Goal: Task Accomplishment & Management: Complete application form

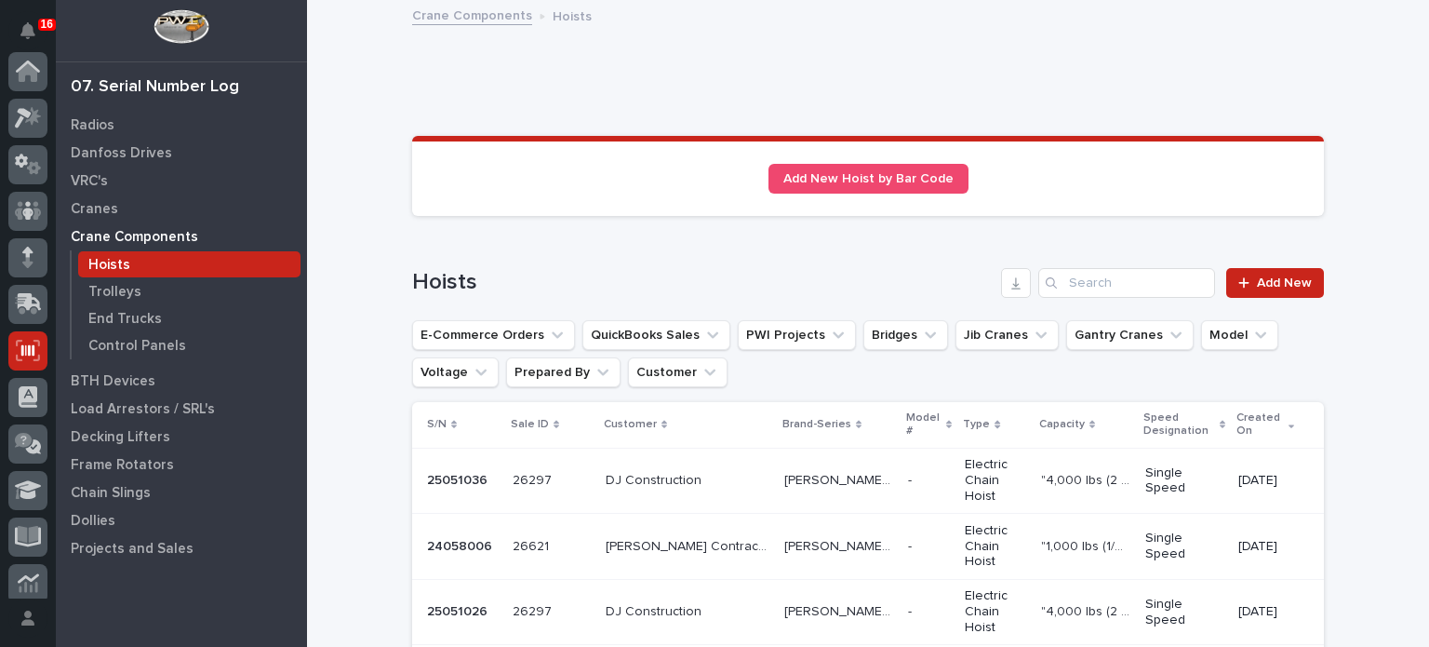
scroll to position [279, 0]
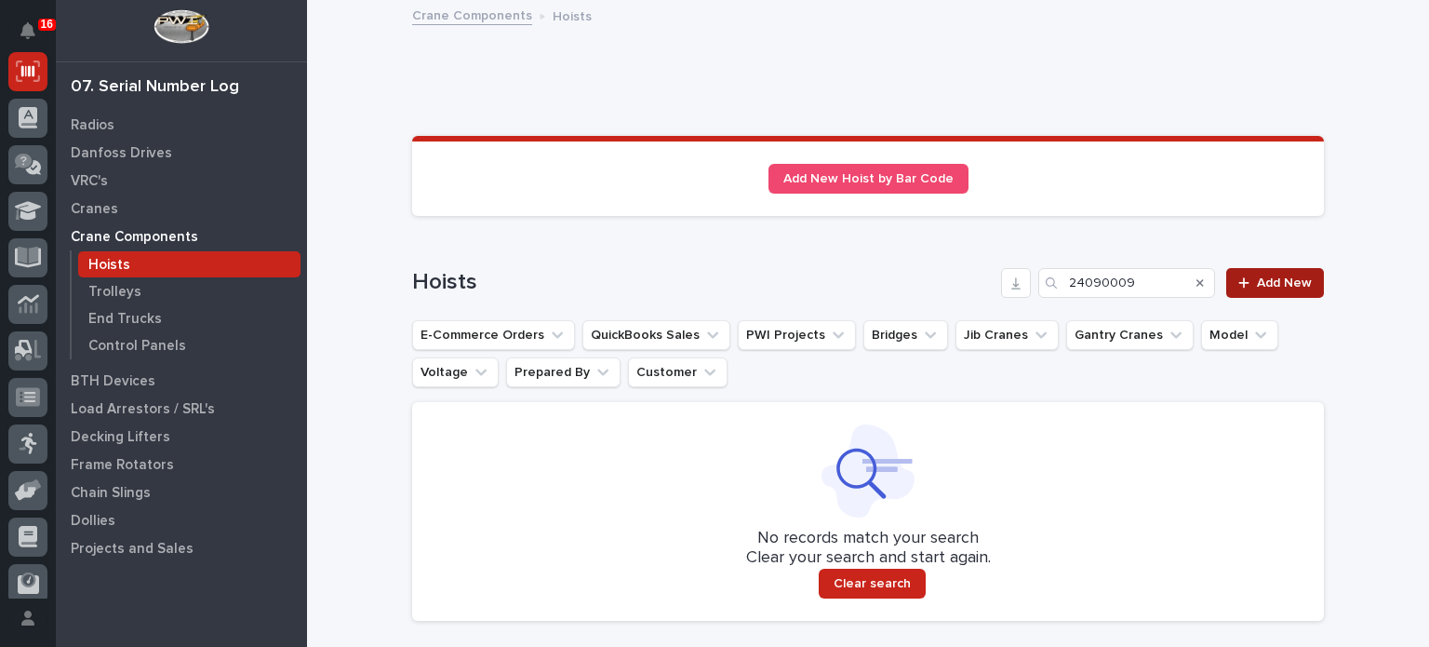
type input "24090009"
click at [1275, 272] on link "Add New" at bounding box center [1275, 283] width 98 height 30
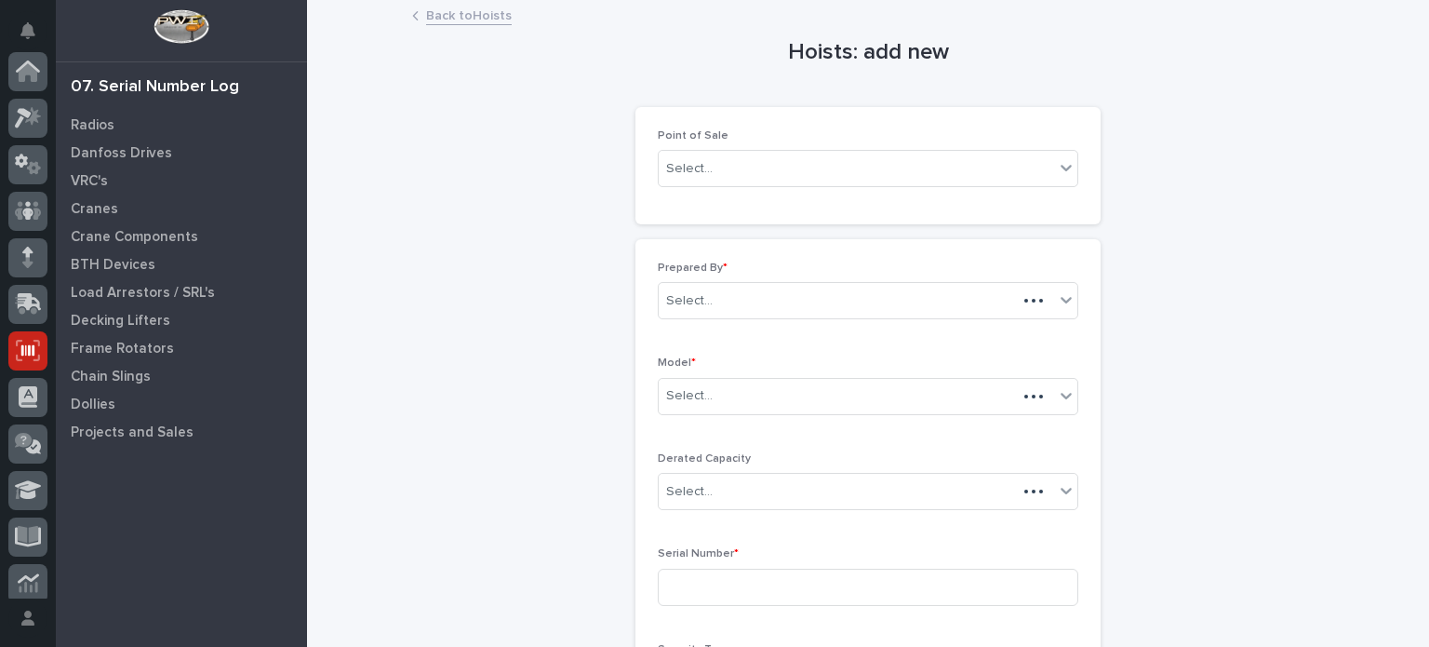
scroll to position [279, 0]
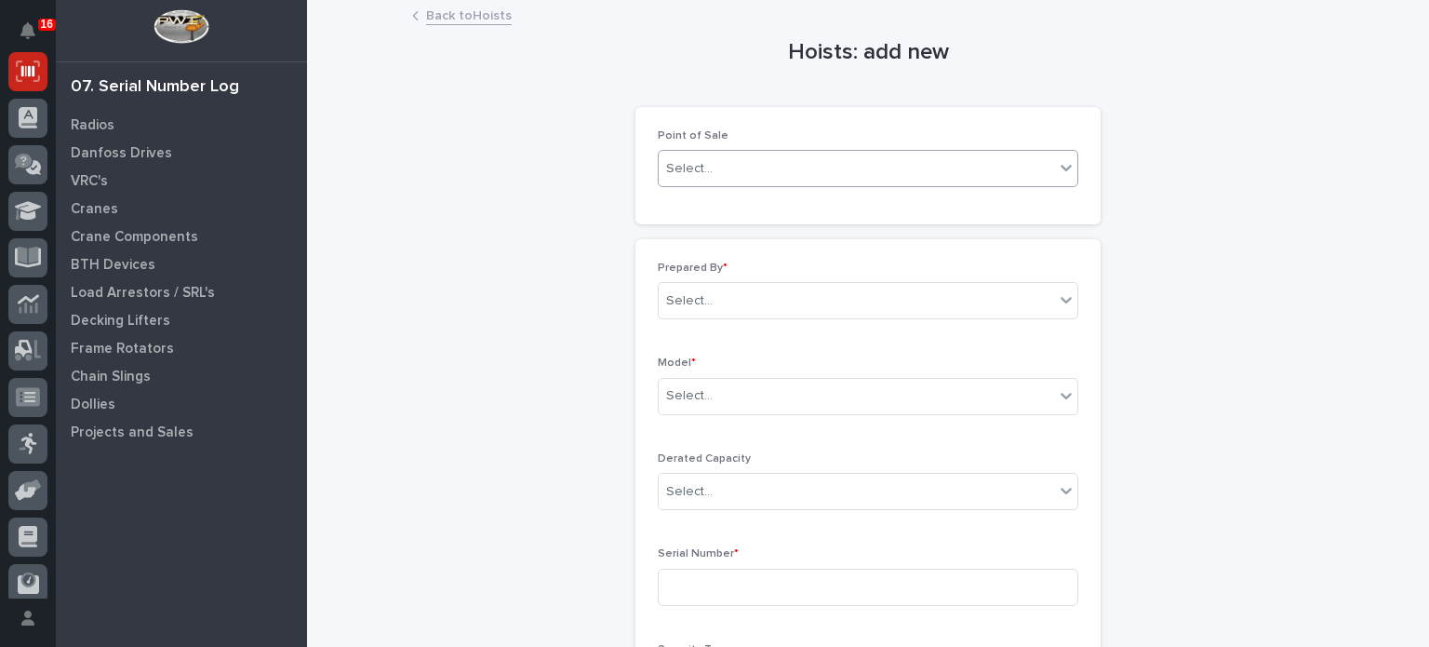
click at [1061, 170] on icon at bounding box center [1066, 167] width 19 height 19
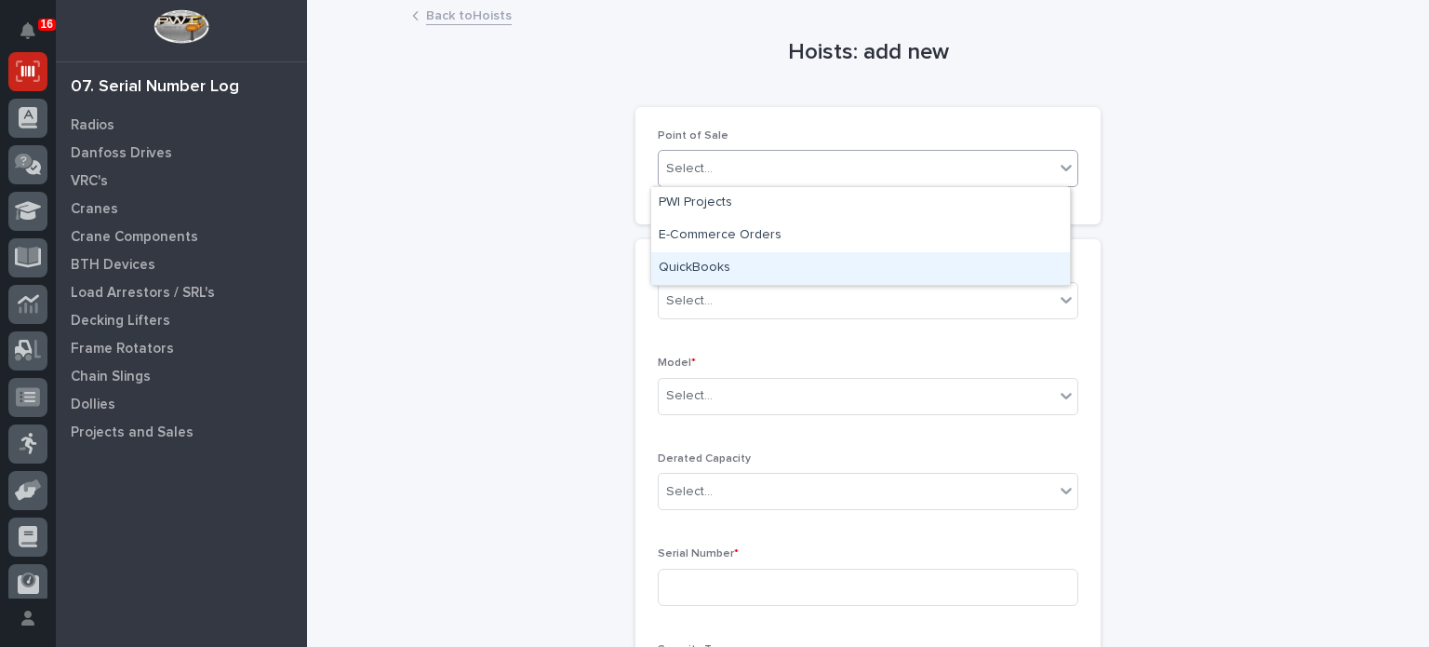
click at [984, 265] on div "QuickBooks" at bounding box center [860, 268] width 419 height 33
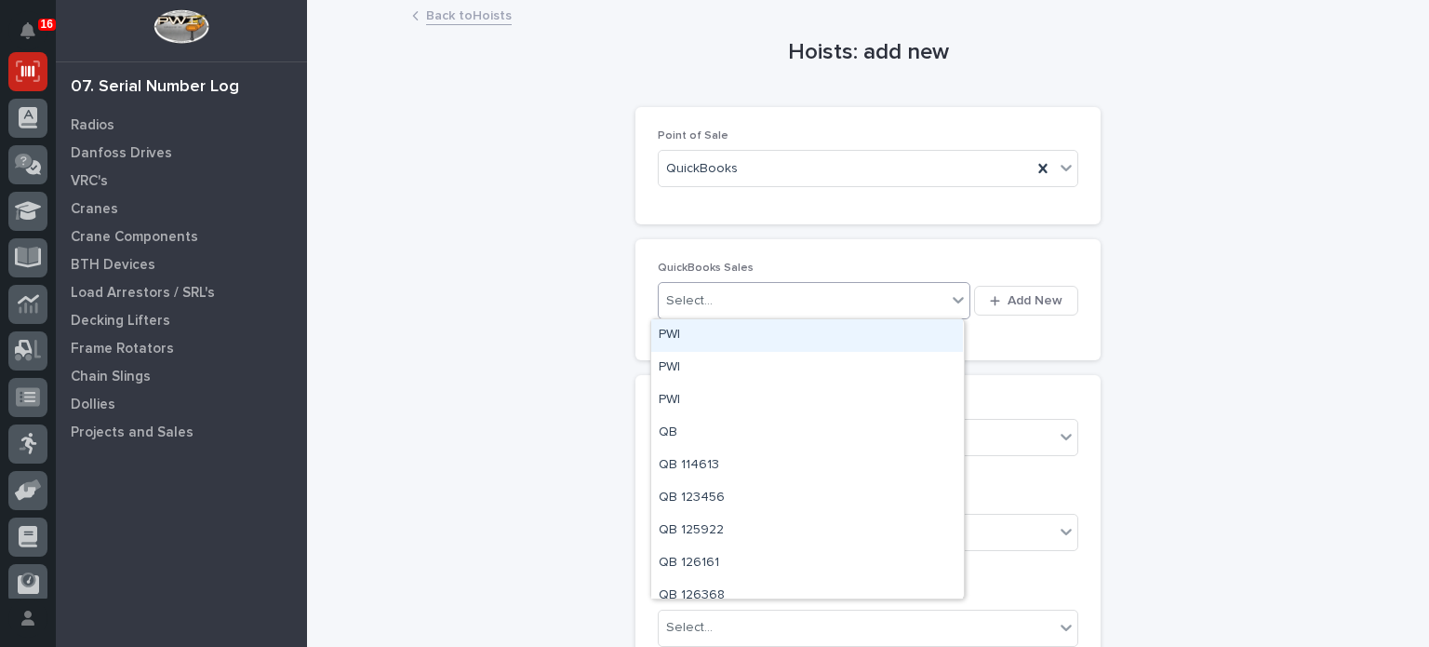
click at [836, 304] on div "Select..." at bounding box center [802, 301] width 287 height 31
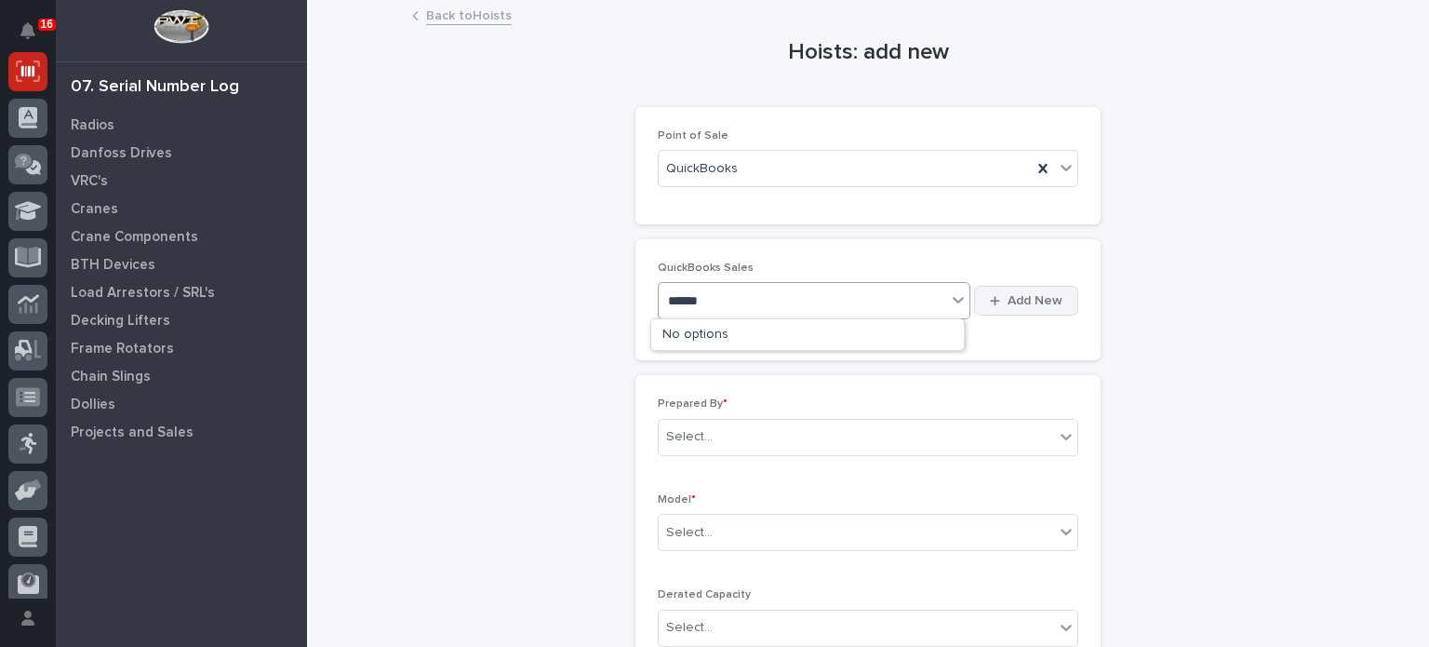
type input "******"
click at [990, 304] on icon "button" at bounding box center [995, 301] width 10 height 12
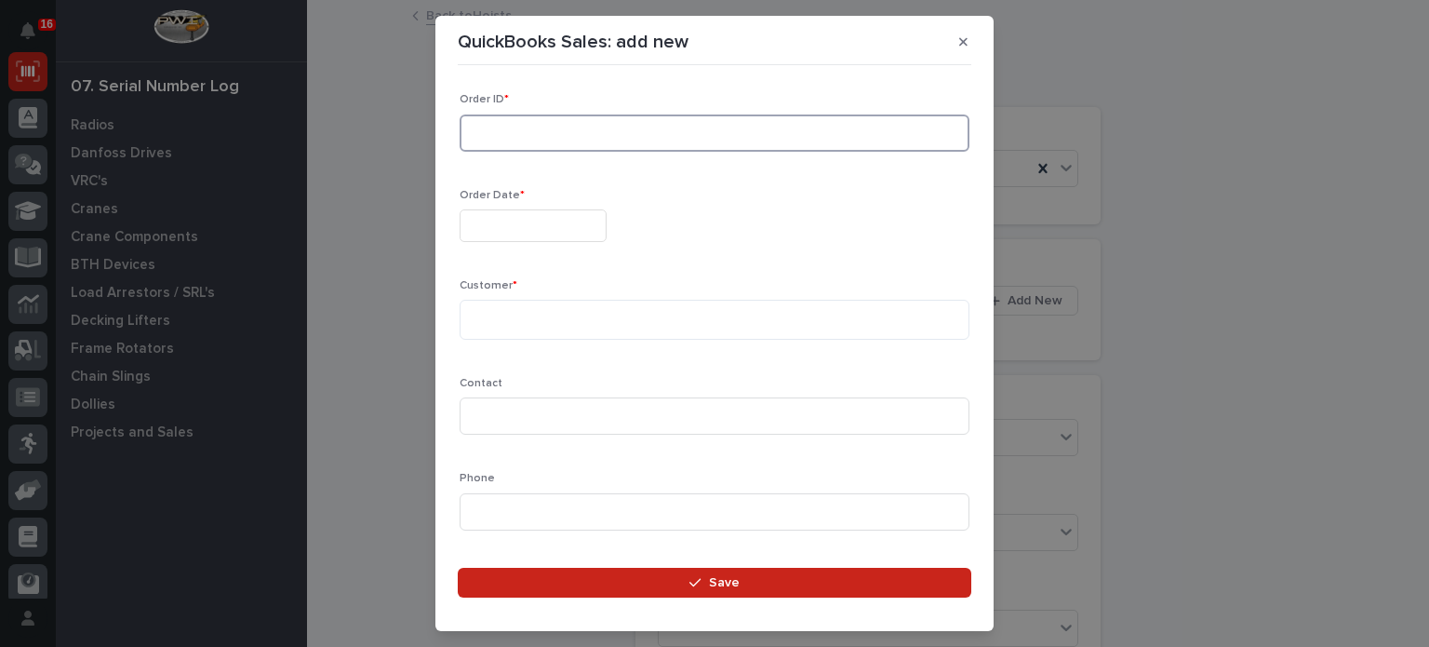
click at [812, 133] on input at bounding box center [715, 132] width 510 height 37
type input "136722"
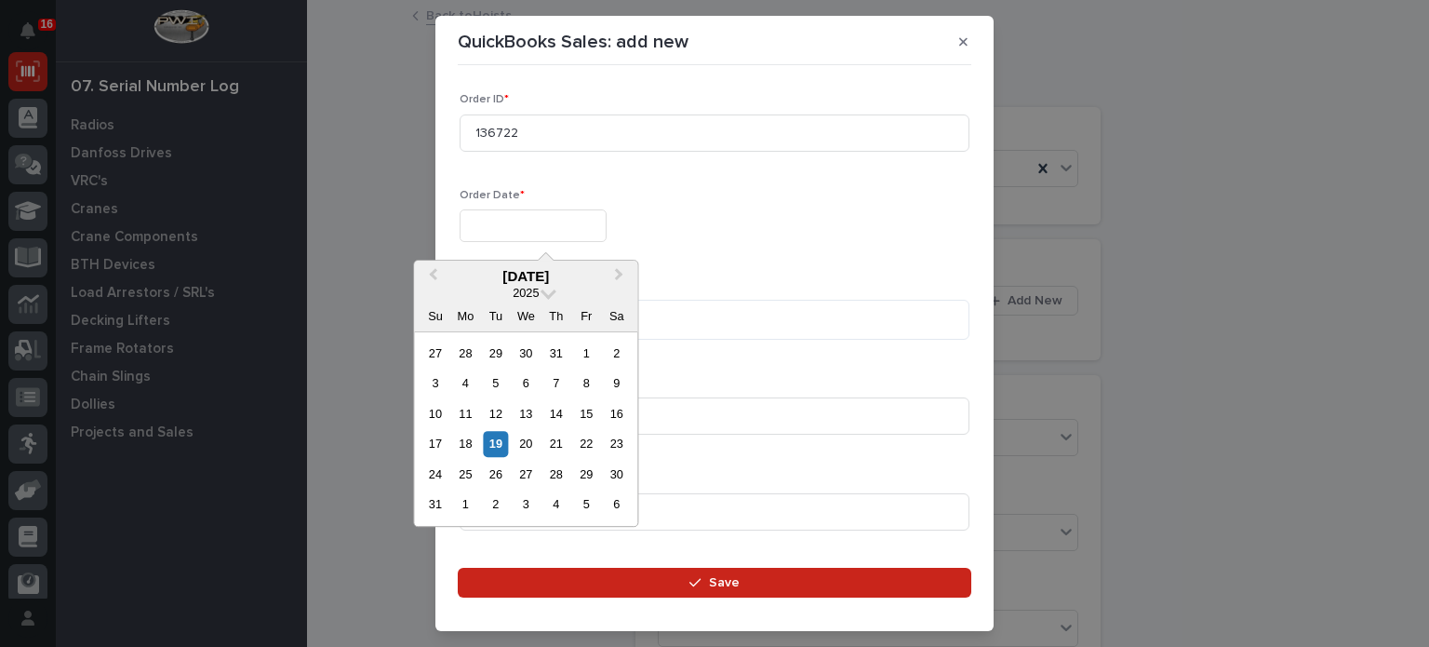
click at [594, 222] on input "text" at bounding box center [533, 225] width 147 height 33
click at [501, 441] on div "19" at bounding box center [495, 444] width 25 height 25
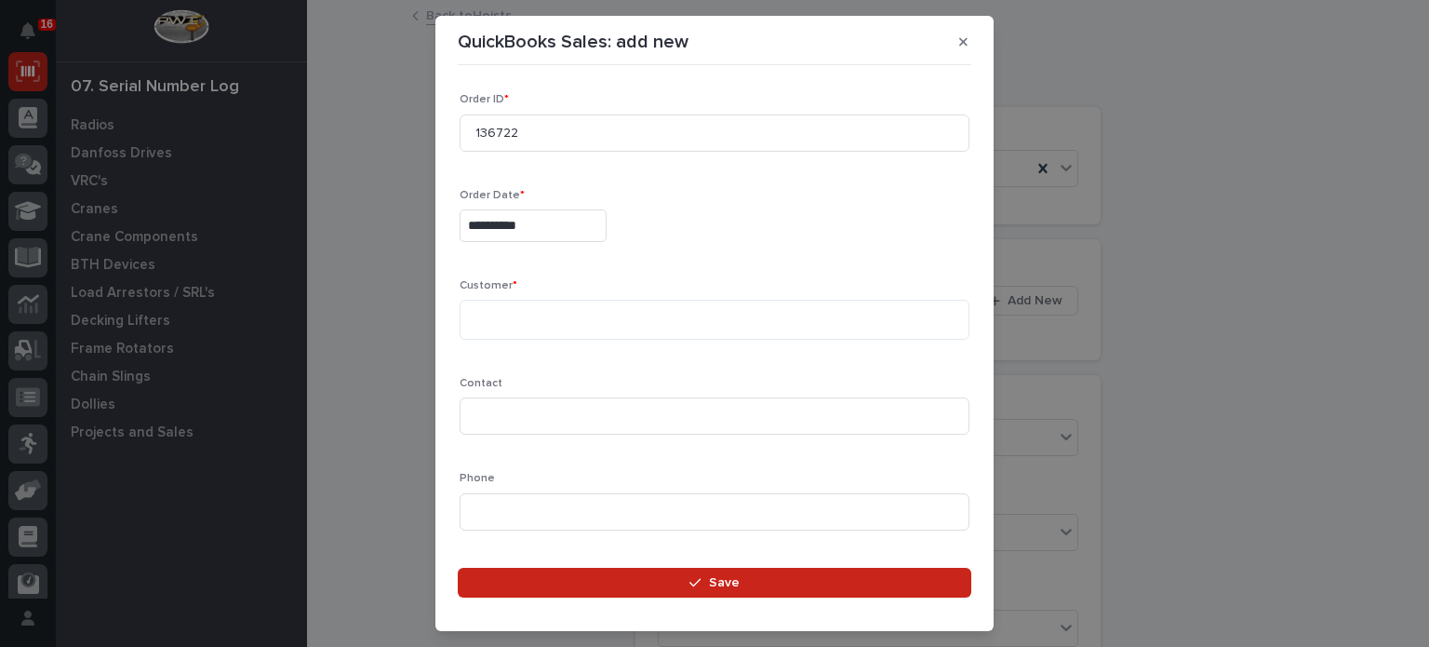
click at [525, 225] on input "**********" at bounding box center [533, 225] width 147 height 33
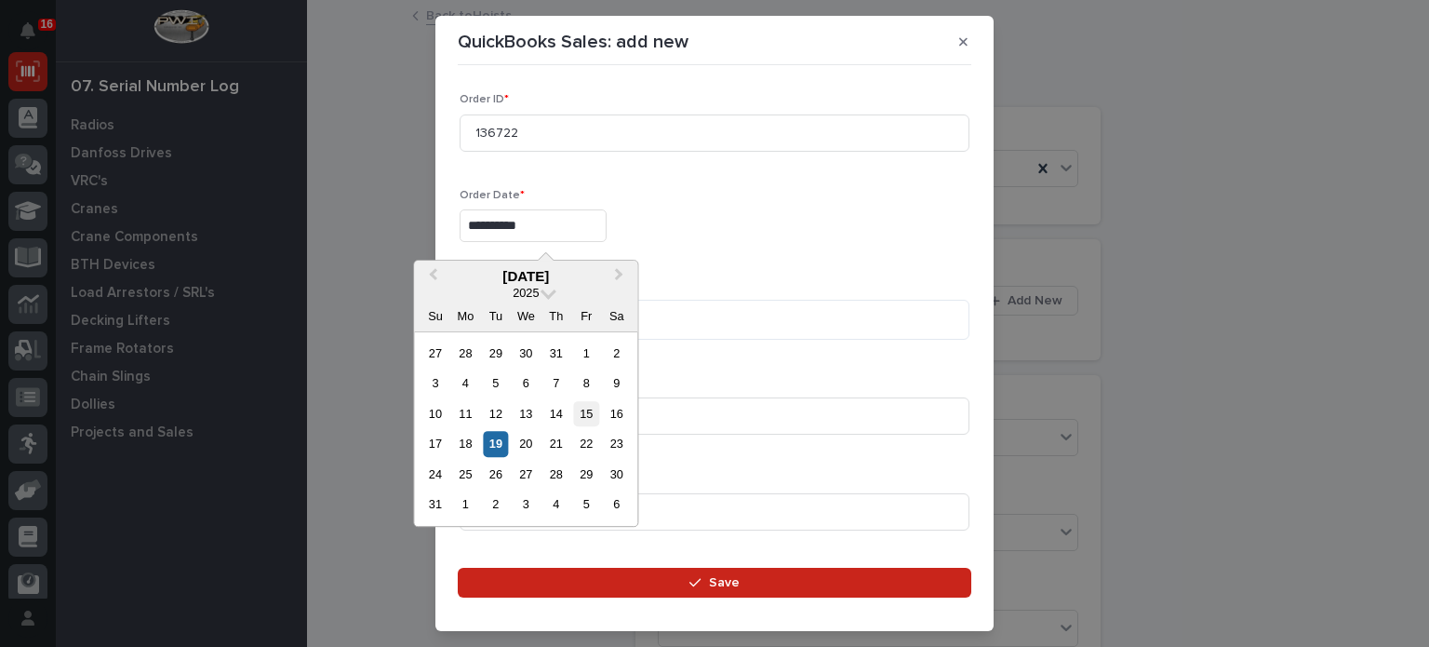
click at [589, 408] on div "15" at bounding box center [586, 413] width 25 height 25
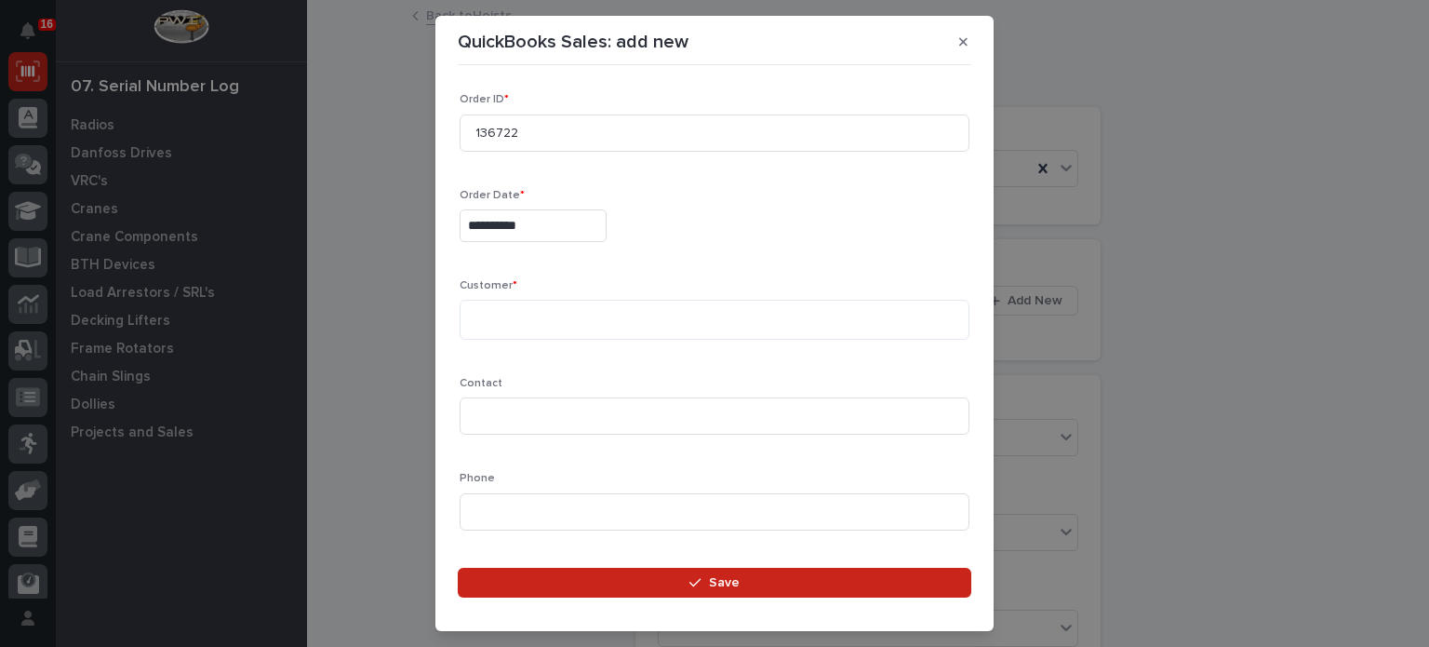
type input "**********"
click at [572, 317] on textarea at bounding box center [715, 320] width 510 height 40
type textarea "**********"
click at [558, 412] on input at bounding box center [715, 415] width 510 height 37
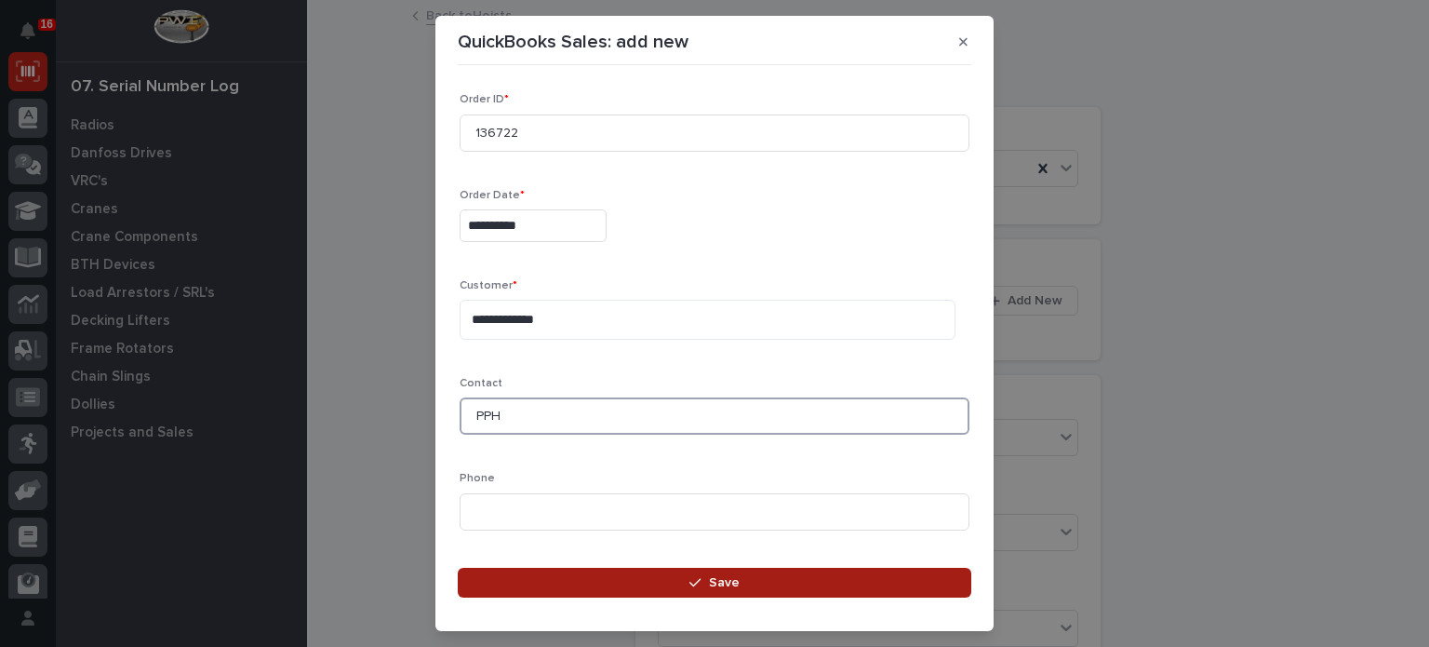
type input "PPH"
click at [647, 583] on button "Save" at bounding box center [714, 582] width 513 height 30
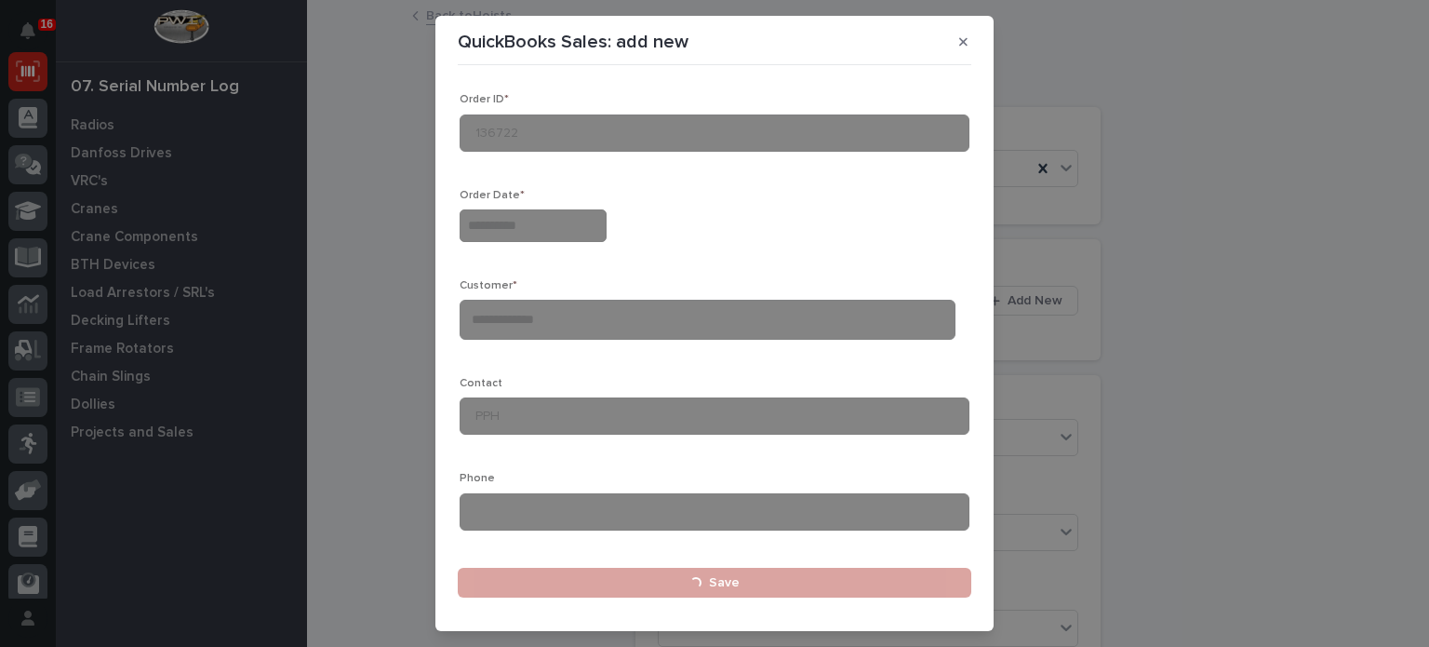
type input "**********"
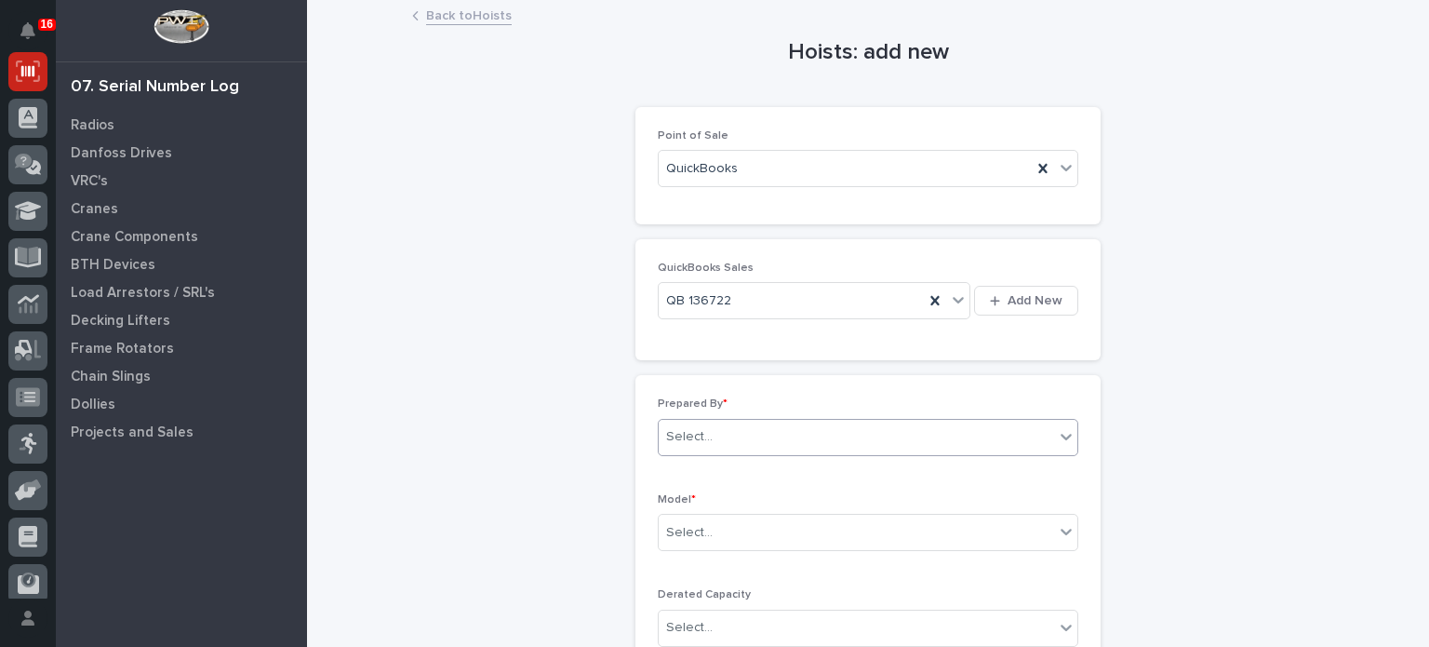
click at [725, 435] on div "Select..." at bounding box center [856, 436] width 395 height 31
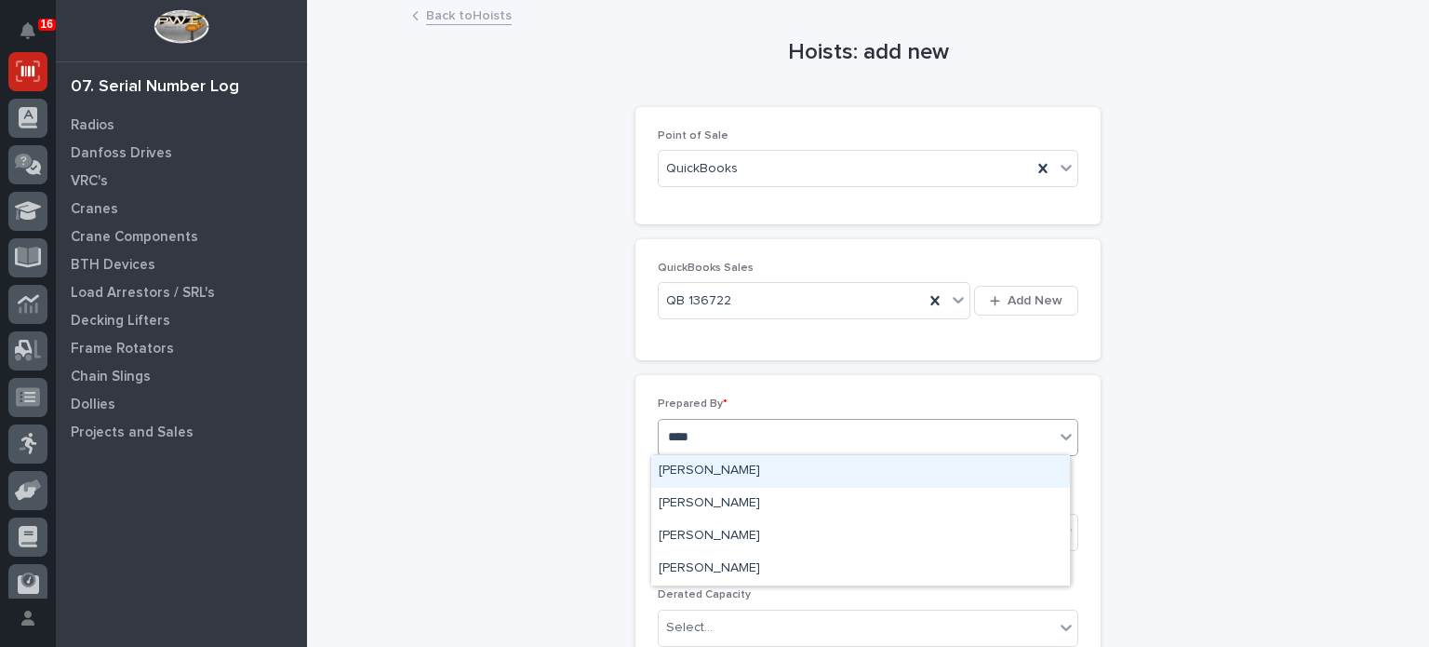
type input "*****"
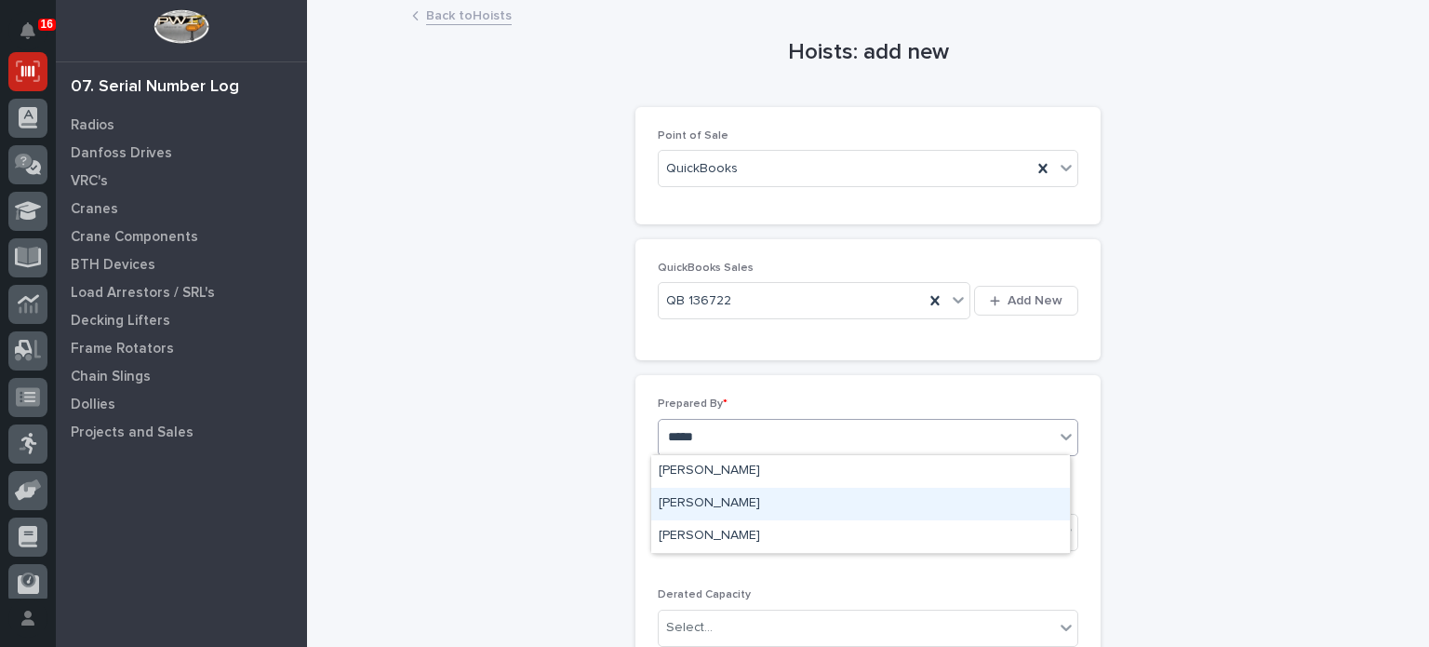
click at [716, 503] on div "[PERSON_NAME]" at bounding box center [860, 503] width 419 height 33
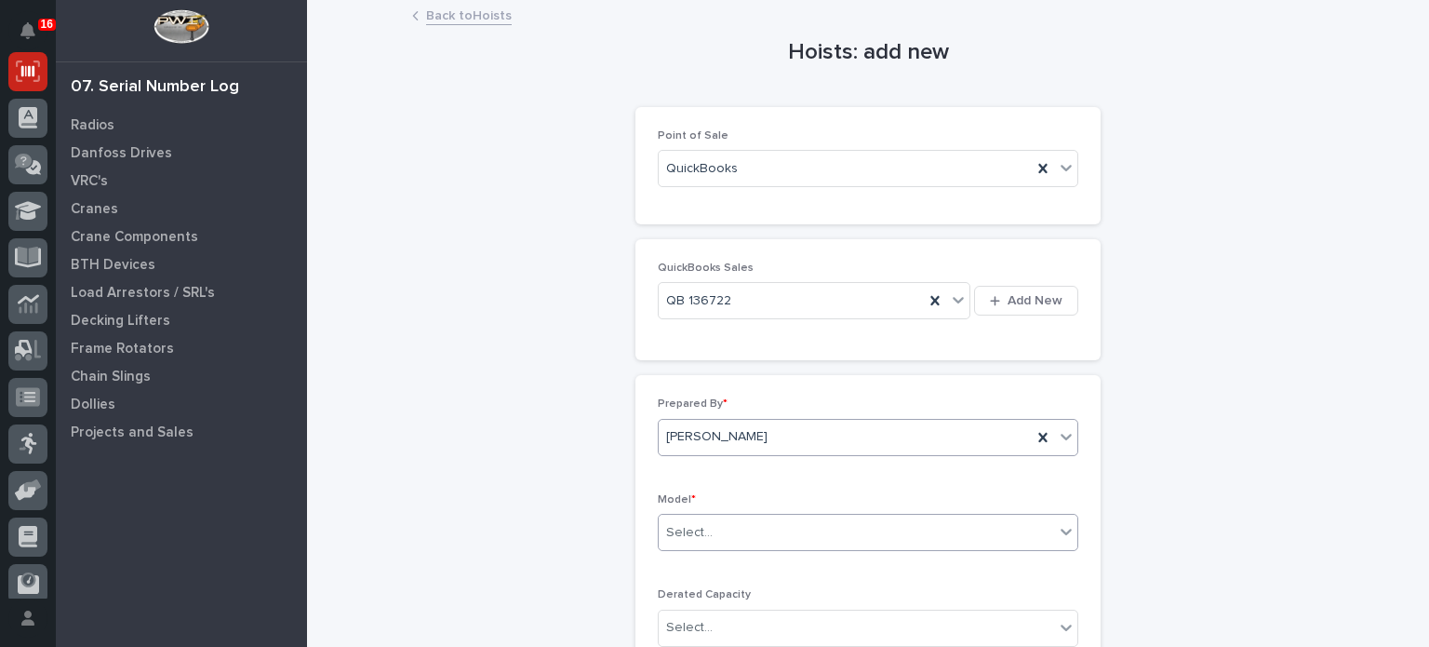
click at [720, 538] on div "Select..." at bounding box center [856, 532] width 395 height 31
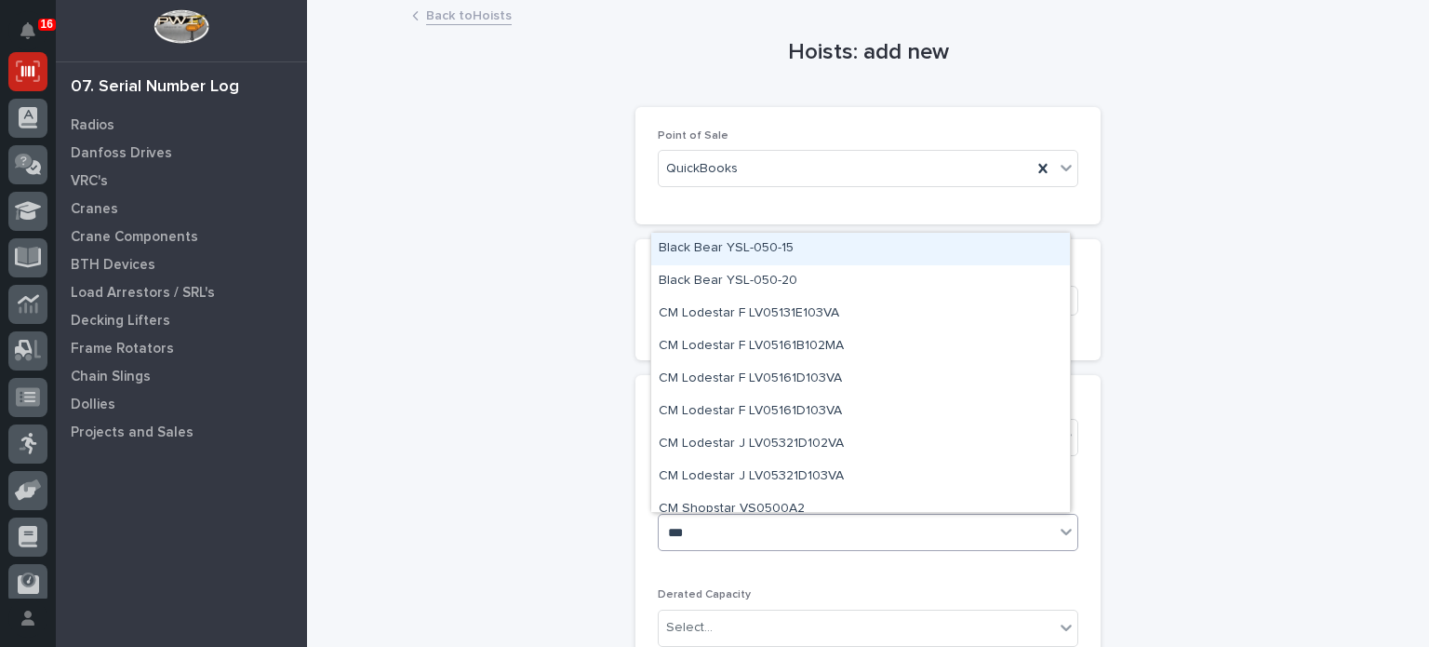
type input "****"
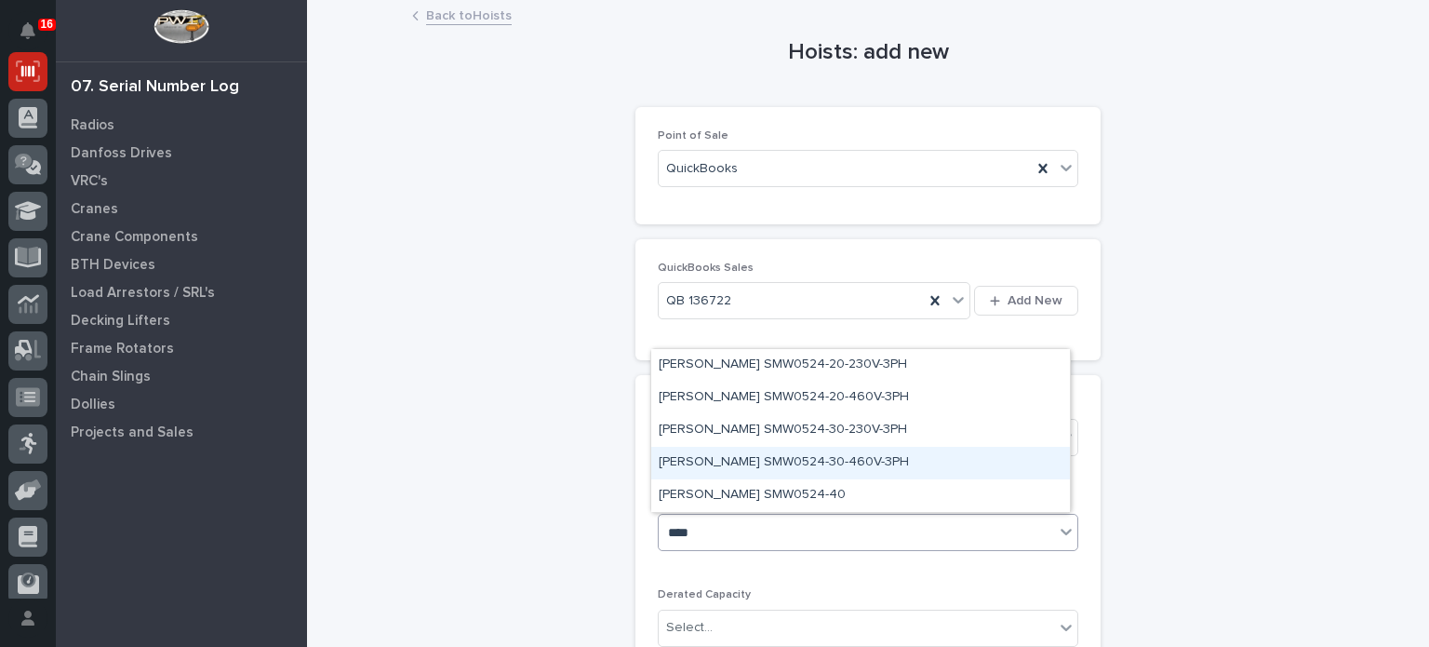
click at [720, 460] on div "[PERSON_NAME] SMW0524-30-460V-3PH" at bounding box center [860, 463] width 419 height 33
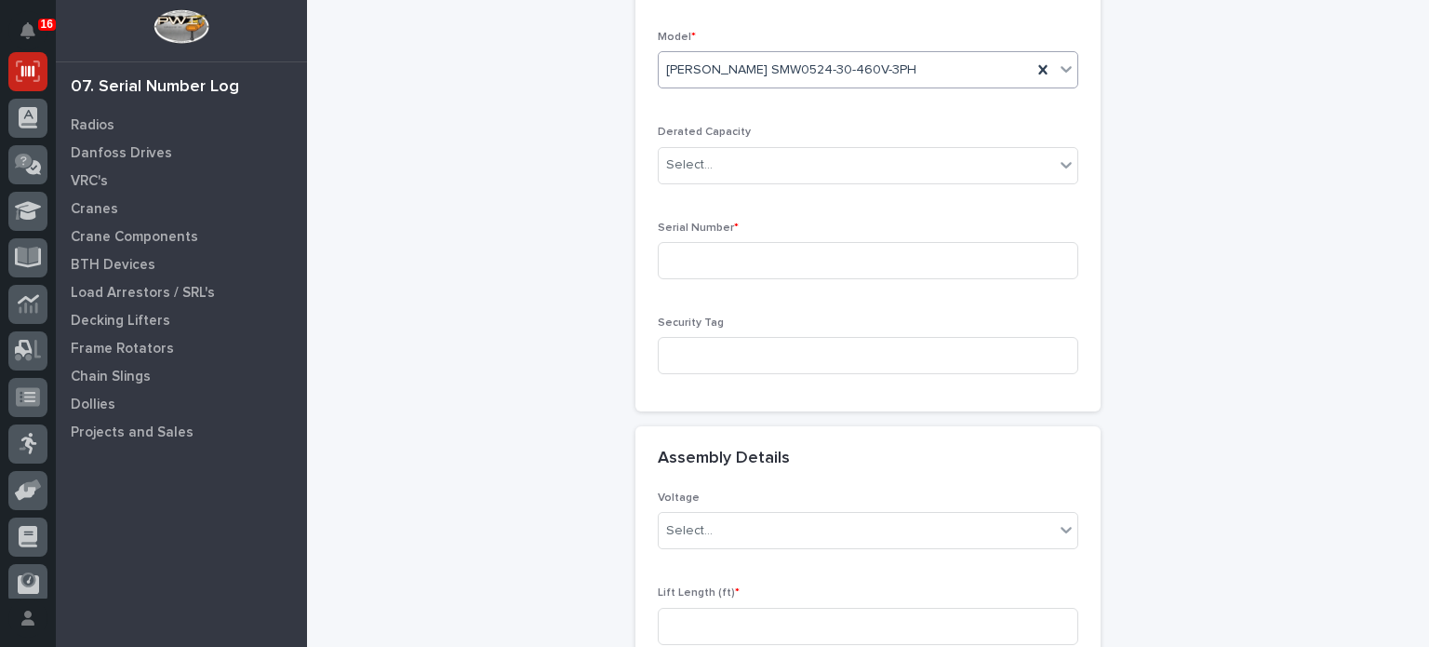
scroll to position [484, 0]
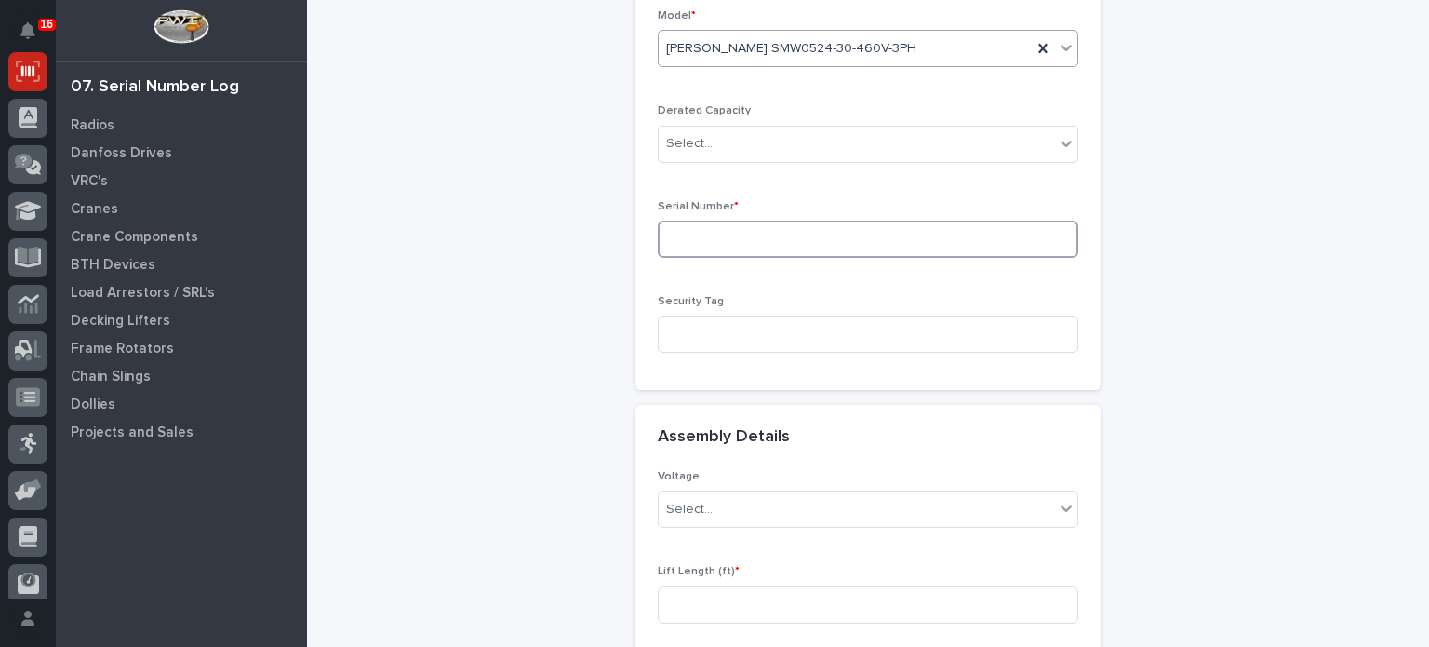
click at [993, 246] on input at bounding box center [868, 238] width 420 height 37
type input "24090009"
click at [1061, 504] on icon at bounding box center [1066, 508] width 19 height 19
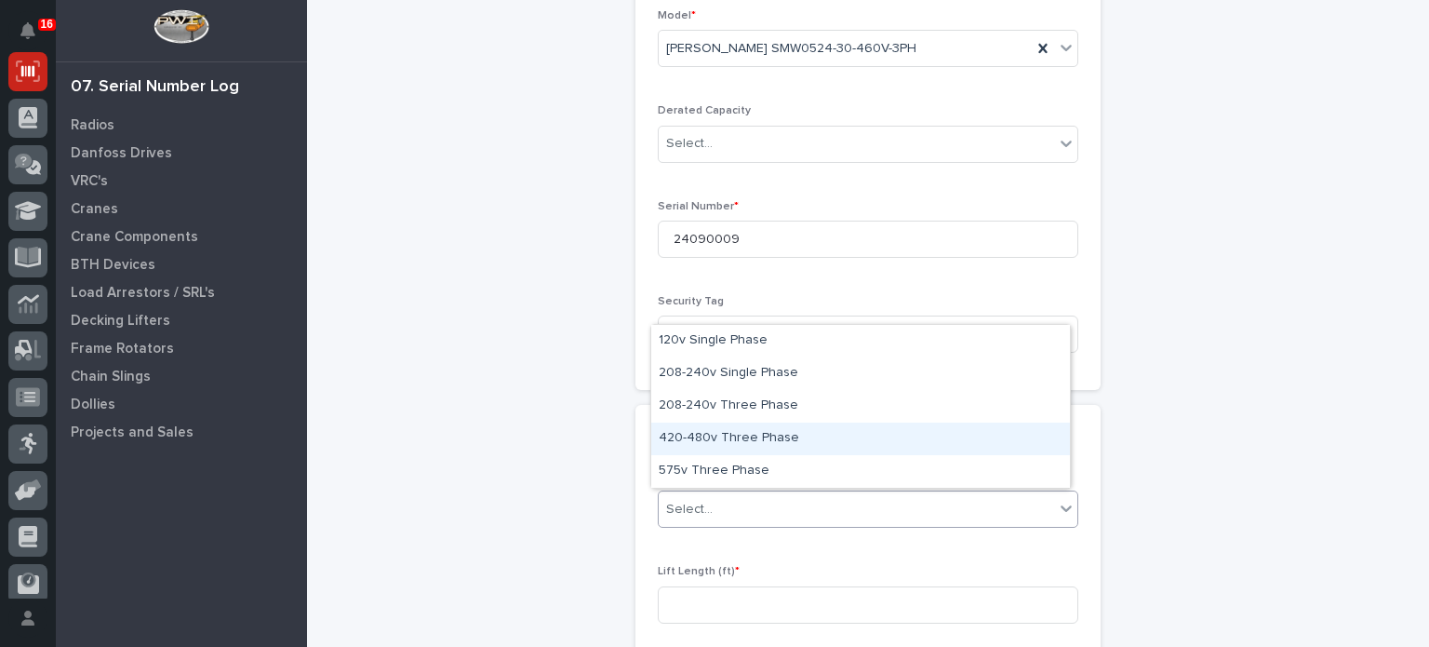
click at [1033, 442] on div "420-480v Three Phase" at bounding box center [860, 438] width 419 height 33
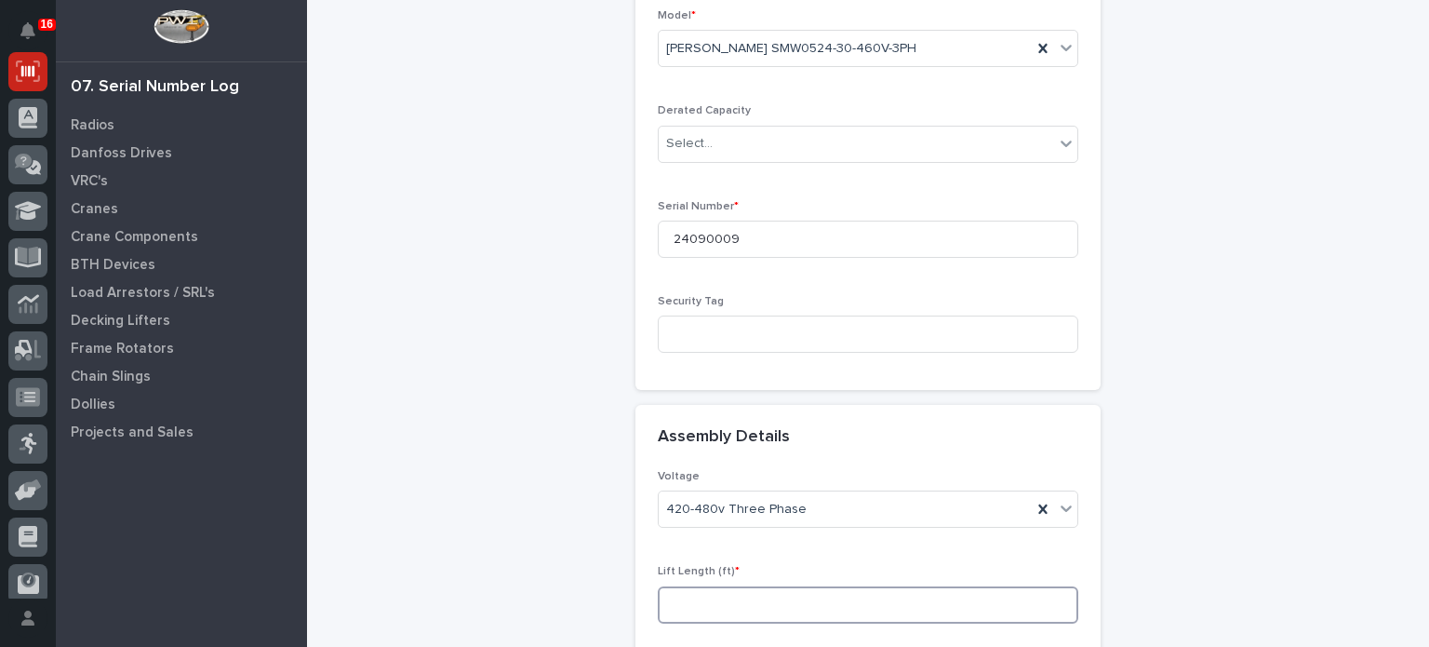
click at [946, 598] on input at bounding box center [868, 604] width 420 height 37
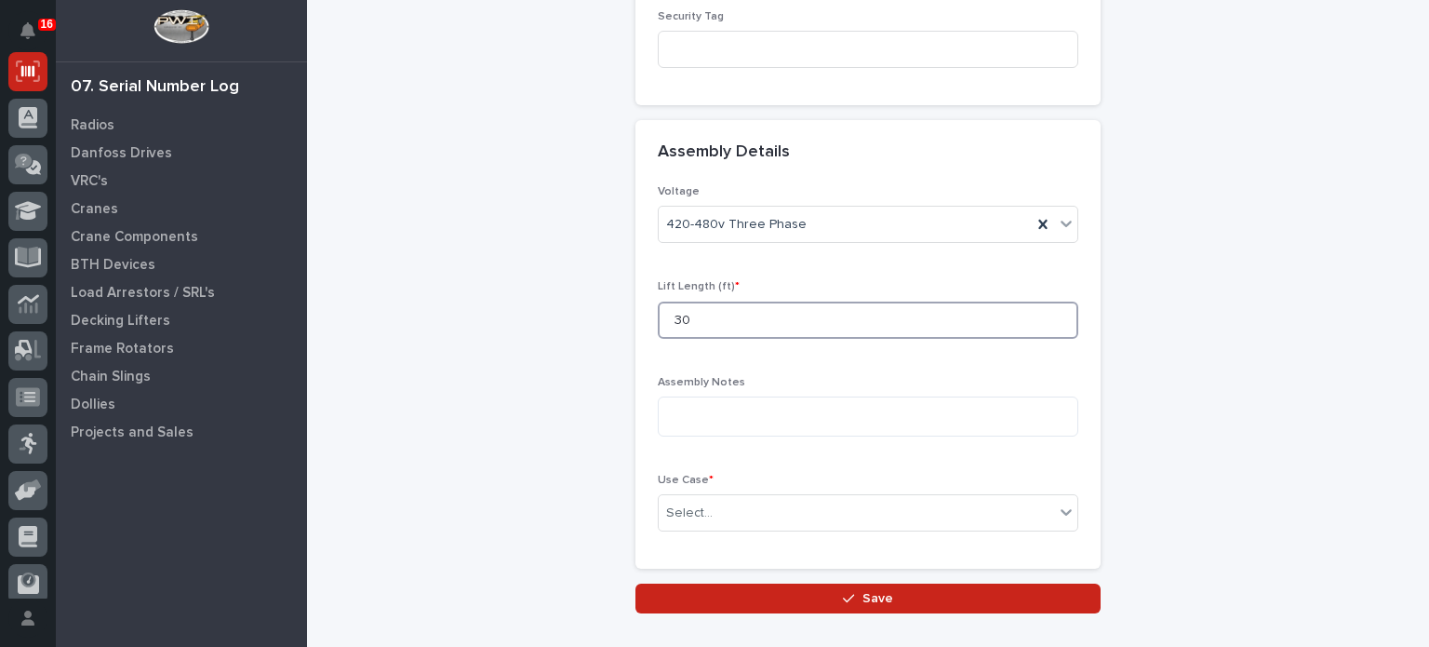
scroll to position [781, 0]
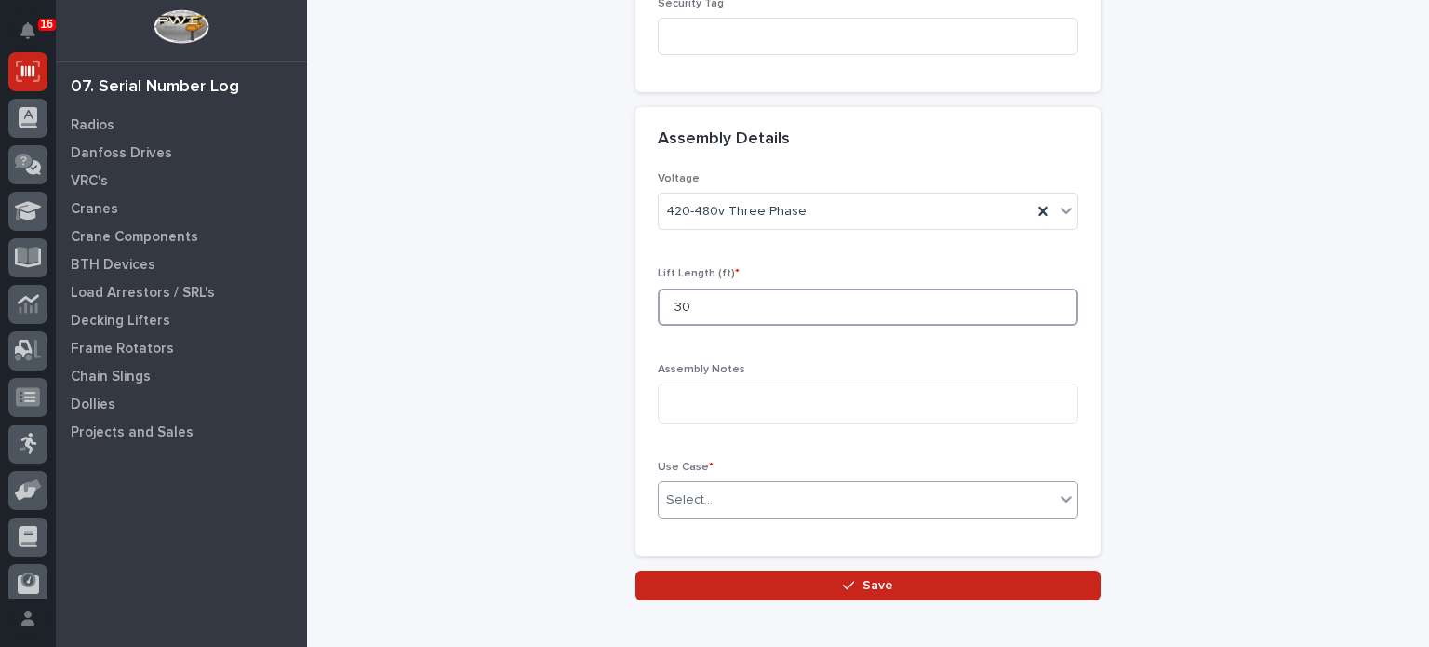
type input "30"
click at [1062, 496] on icon at bounding box center [1065, 499] width 11 height 7
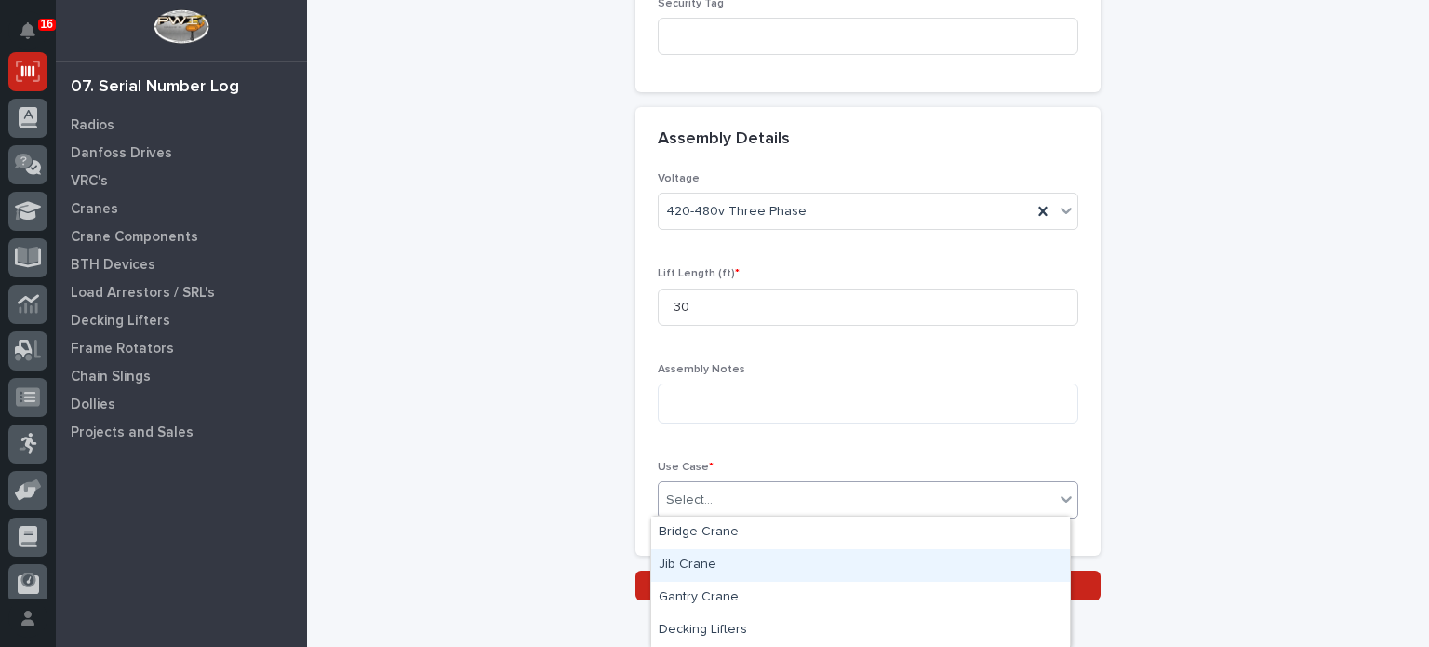
scroll to position [32, 0]
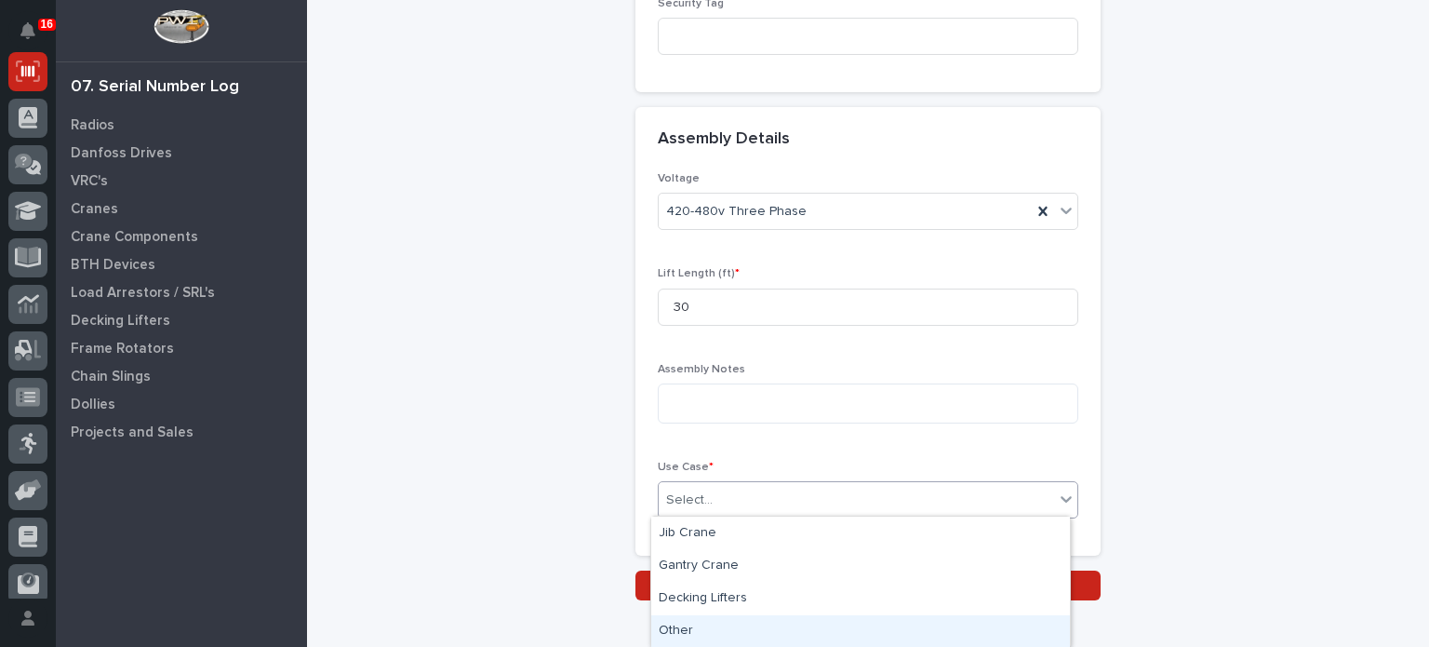
click at [942, 624] on div "Other" at bounding box center [860, 631] width 419 height 33
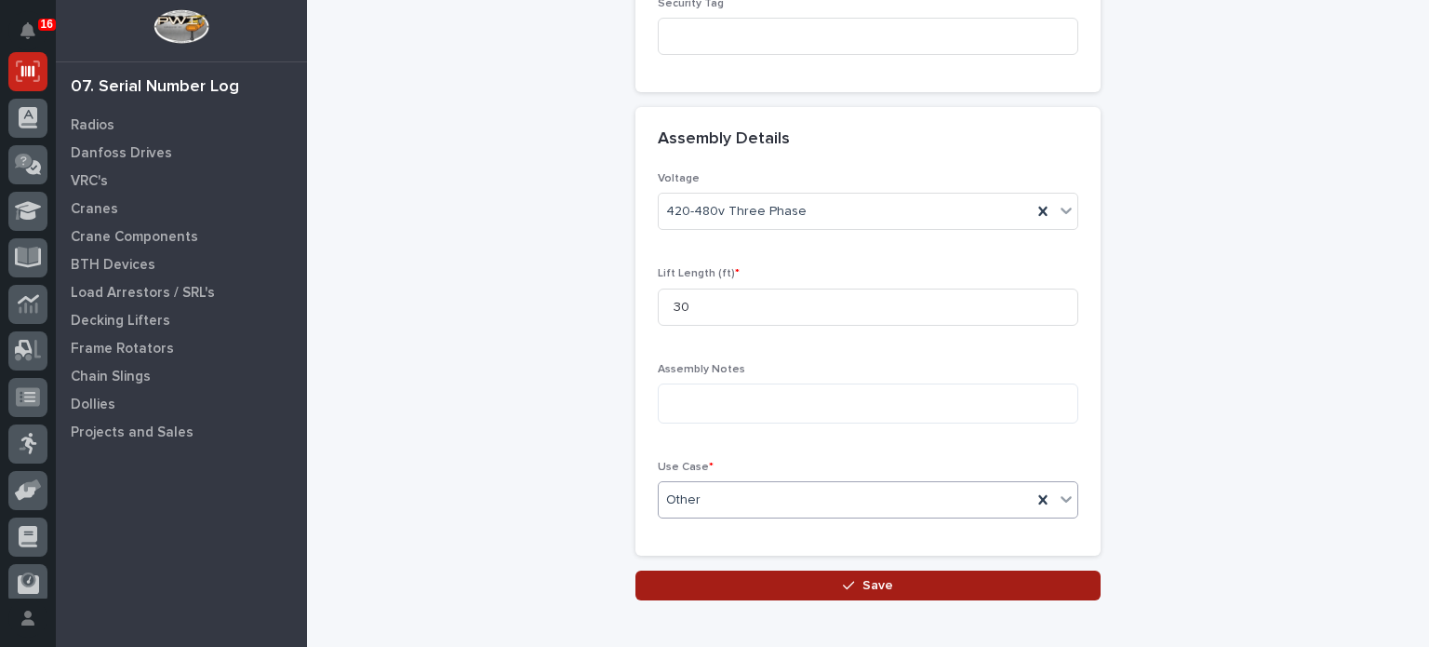
click at [930, 580] on button "Save" at bounding box center [867, 585] width 465 height 30
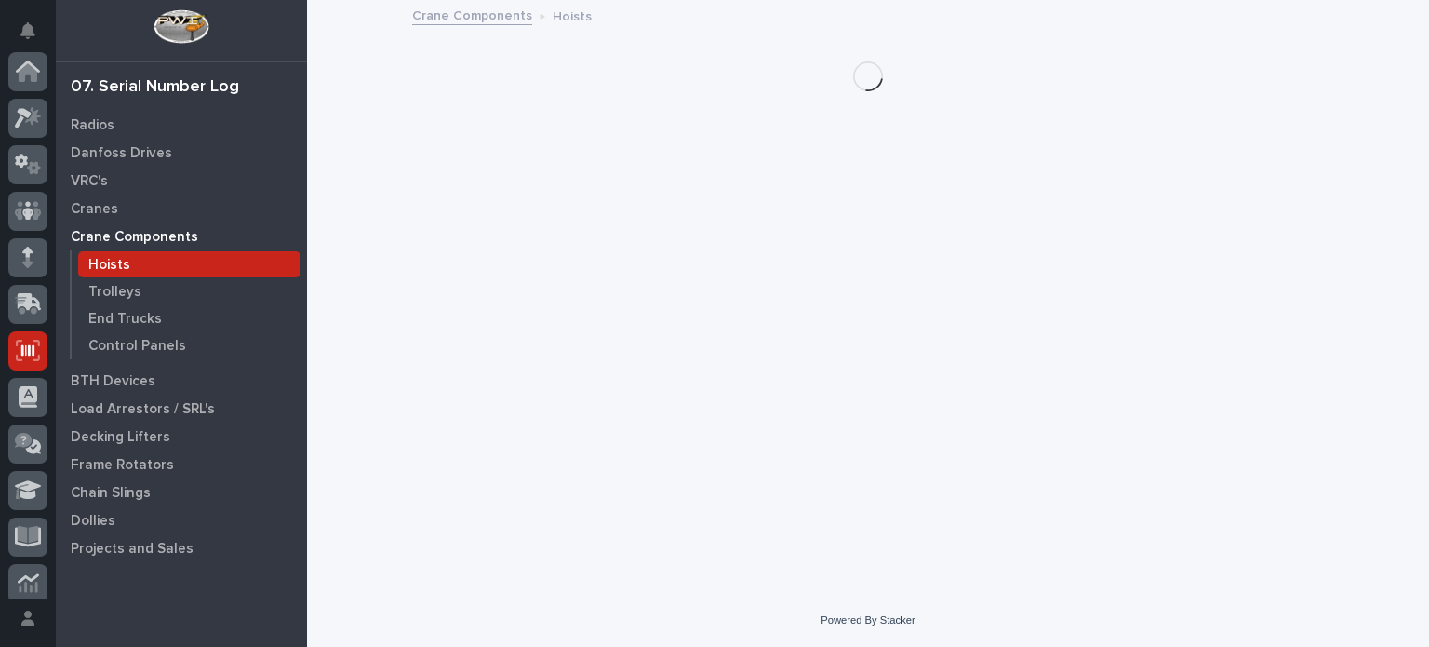
scroll to position [279, 0]
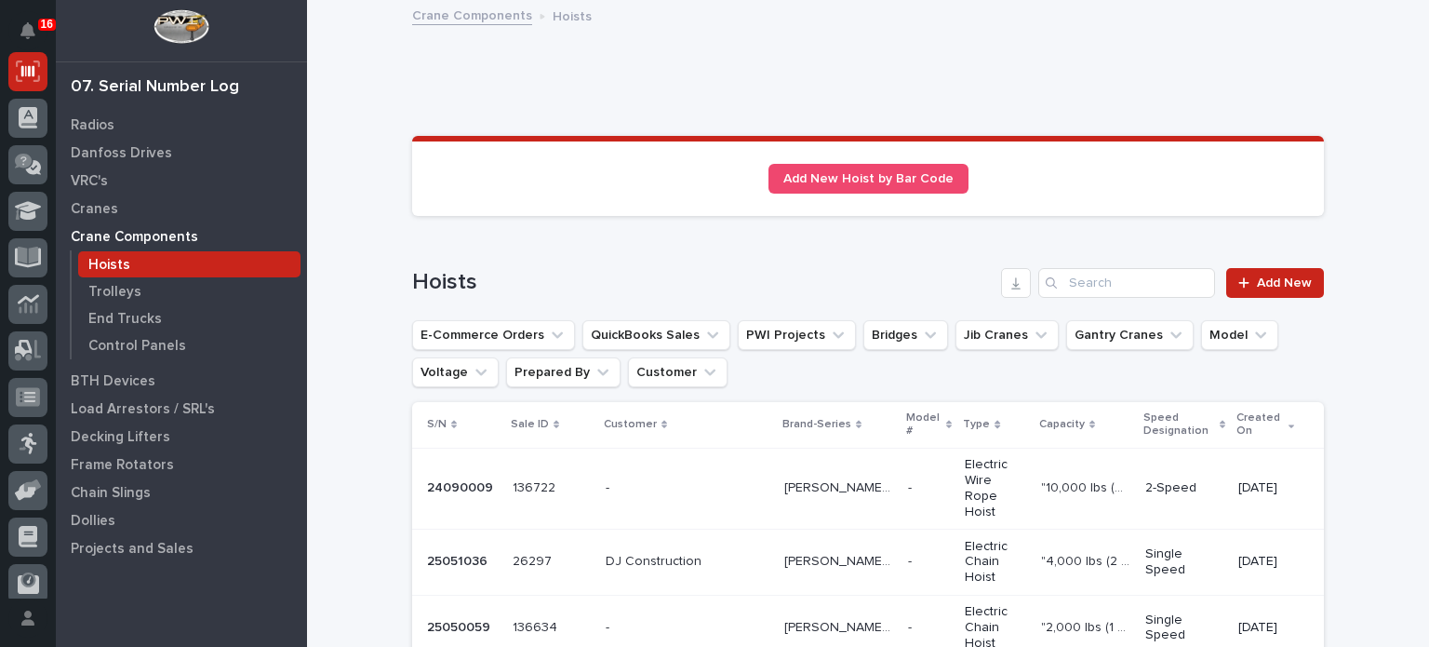
click at [965, 468] on p "Electric Wire Rope Hoist" at bounding box center [995, 488] width 60 height 62
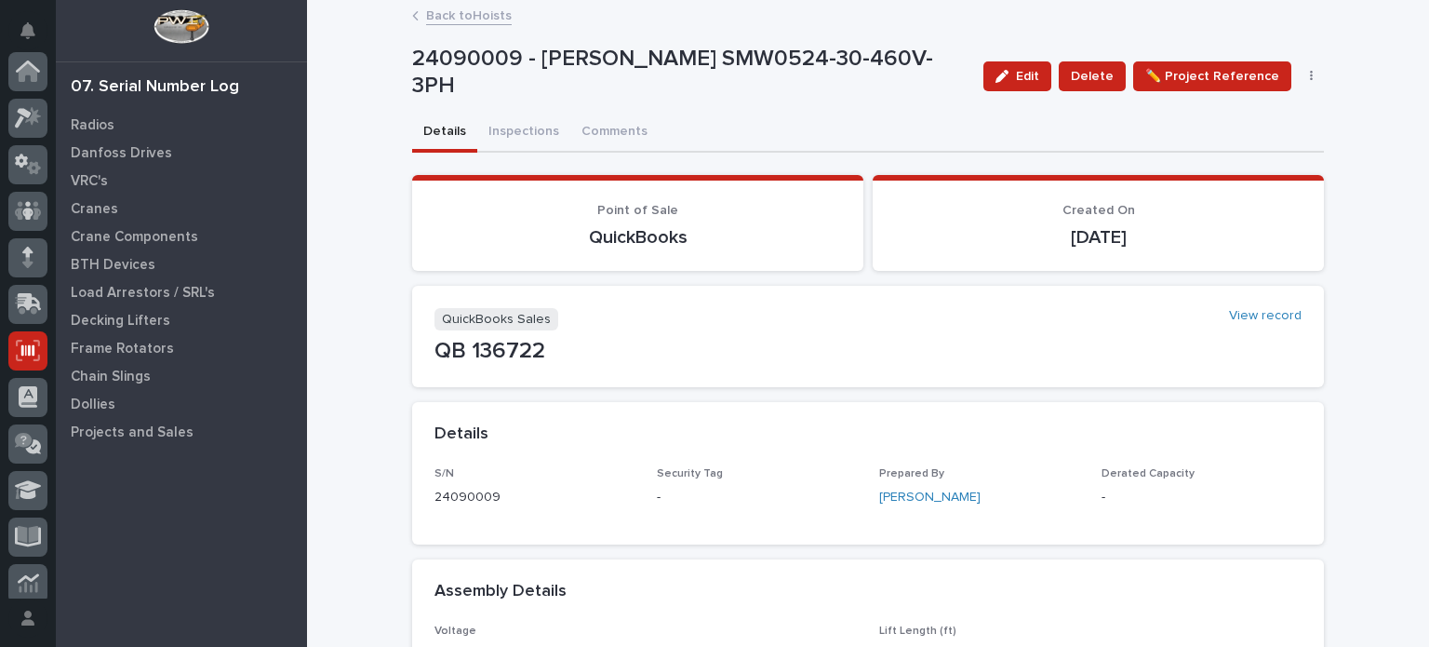
scroll to position [279, 0]
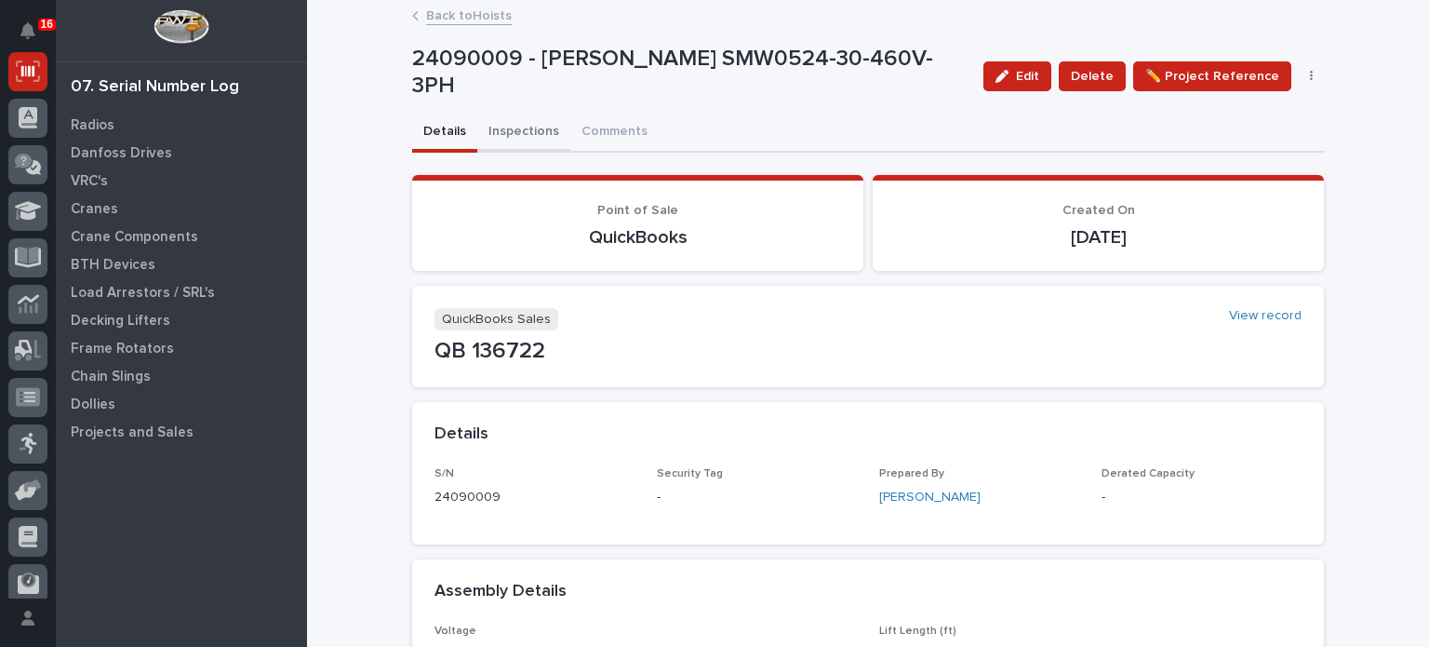
click at [519, 130] on button "Inspections" at bounding box center [523, 132] width 93 height 39
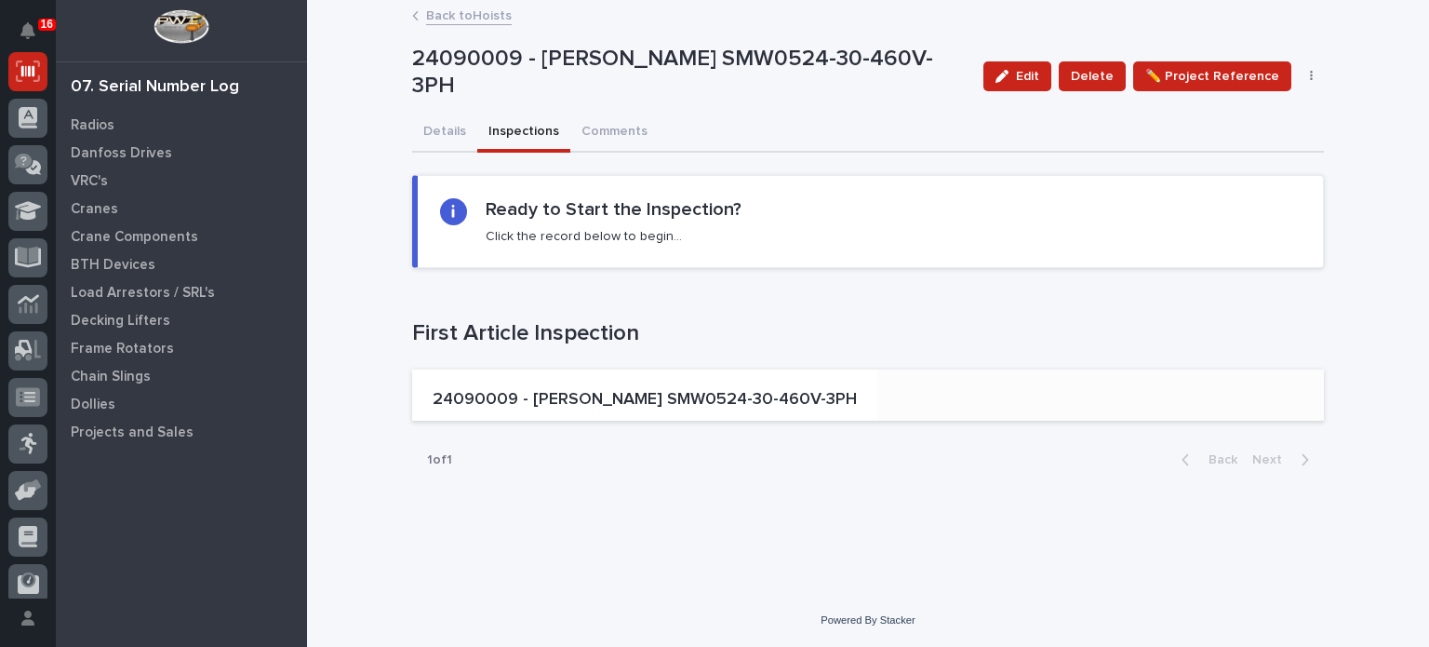
click at [555, 393] on p "24090009 - [PERSON_NAME] SMW0524-30-460V-3PH" at bounding box center [645, 400] width 424 height 20
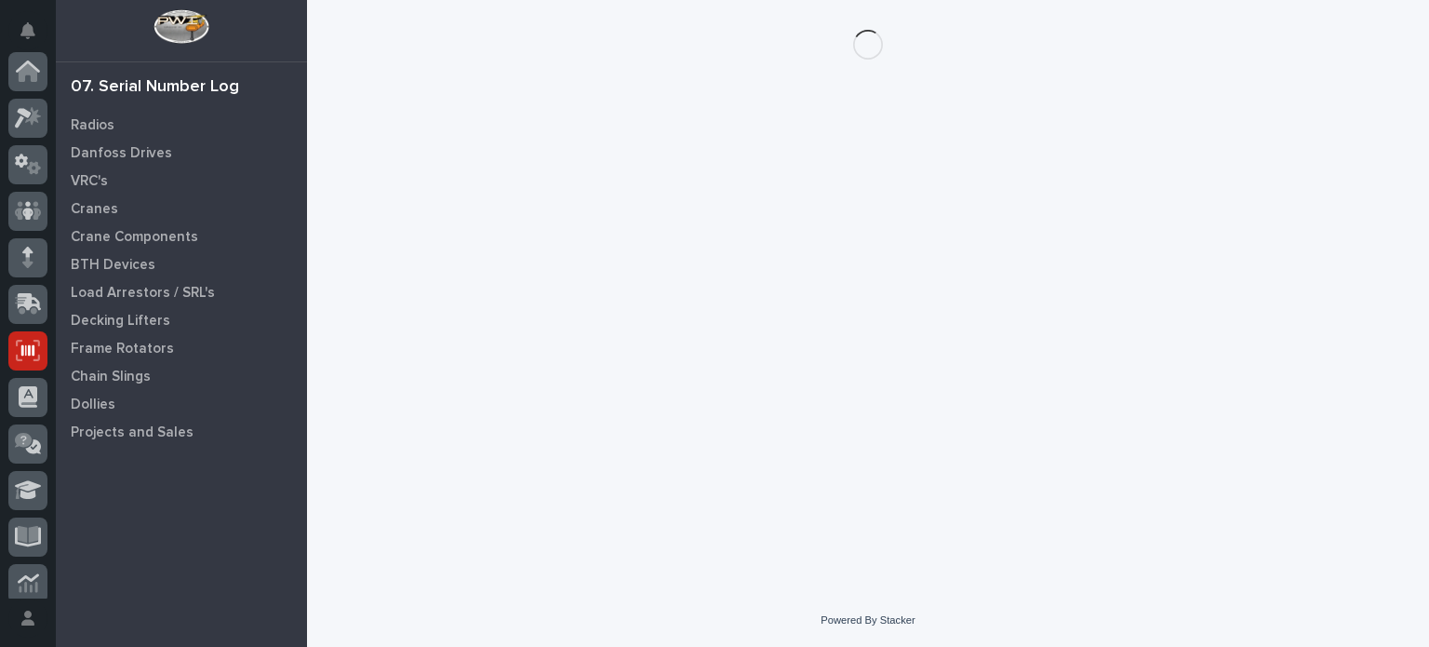
scroll to position [279, 0]
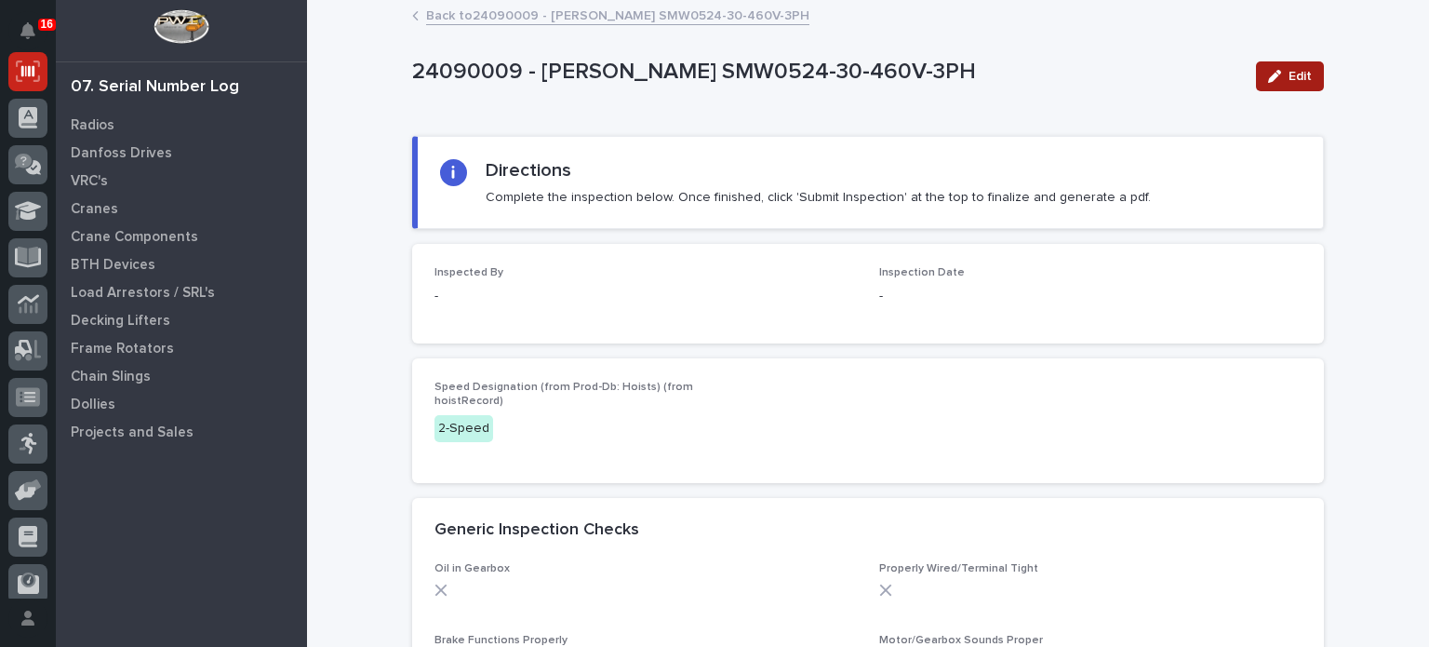
click at [1268, 81] on icon "button" at bounding box center [1274, 76] width 13 height 13
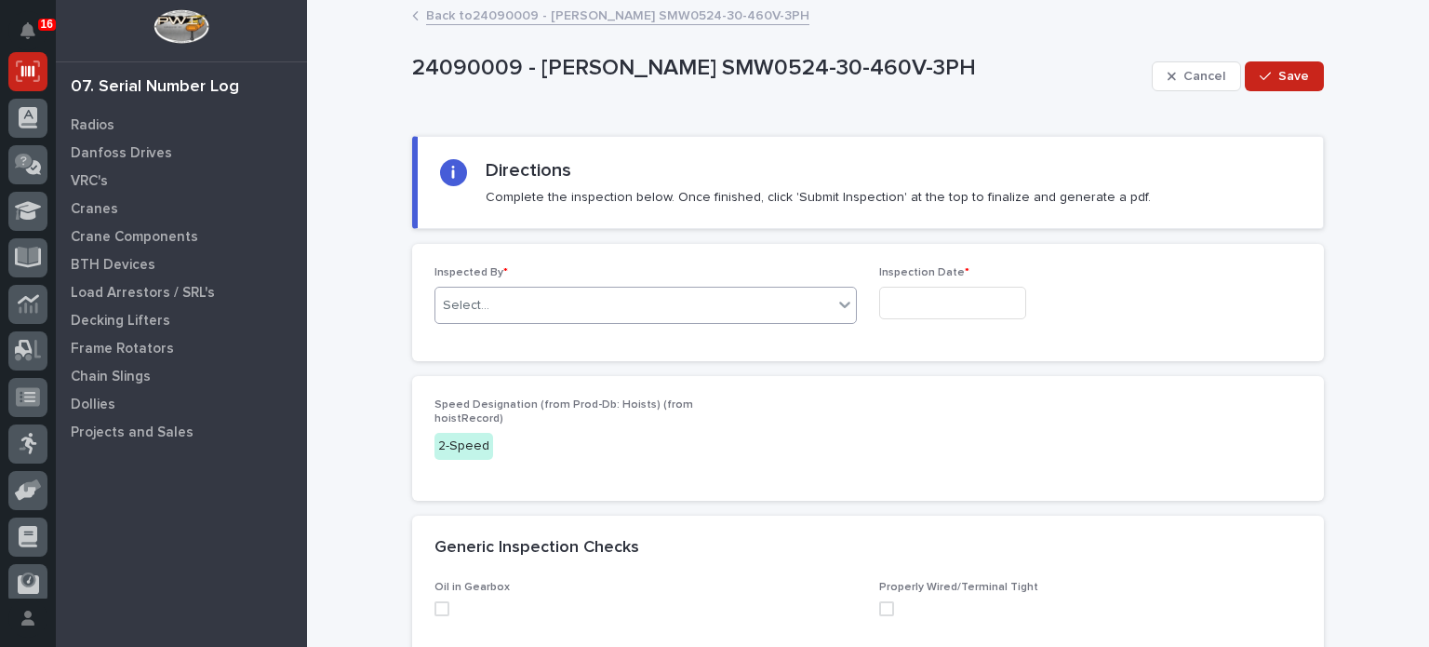
click at [815, 304] on div "Select..." at bounding box center [633, 305] width 397 height 31
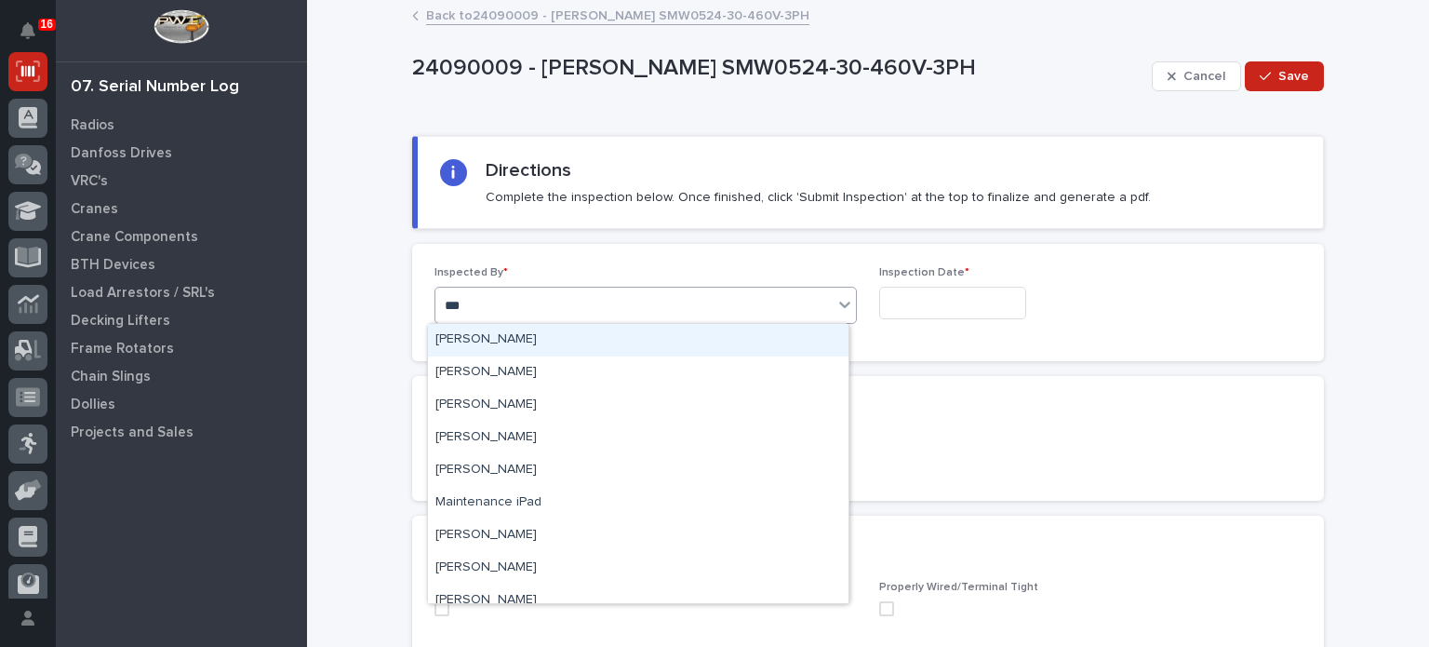
type input "****"
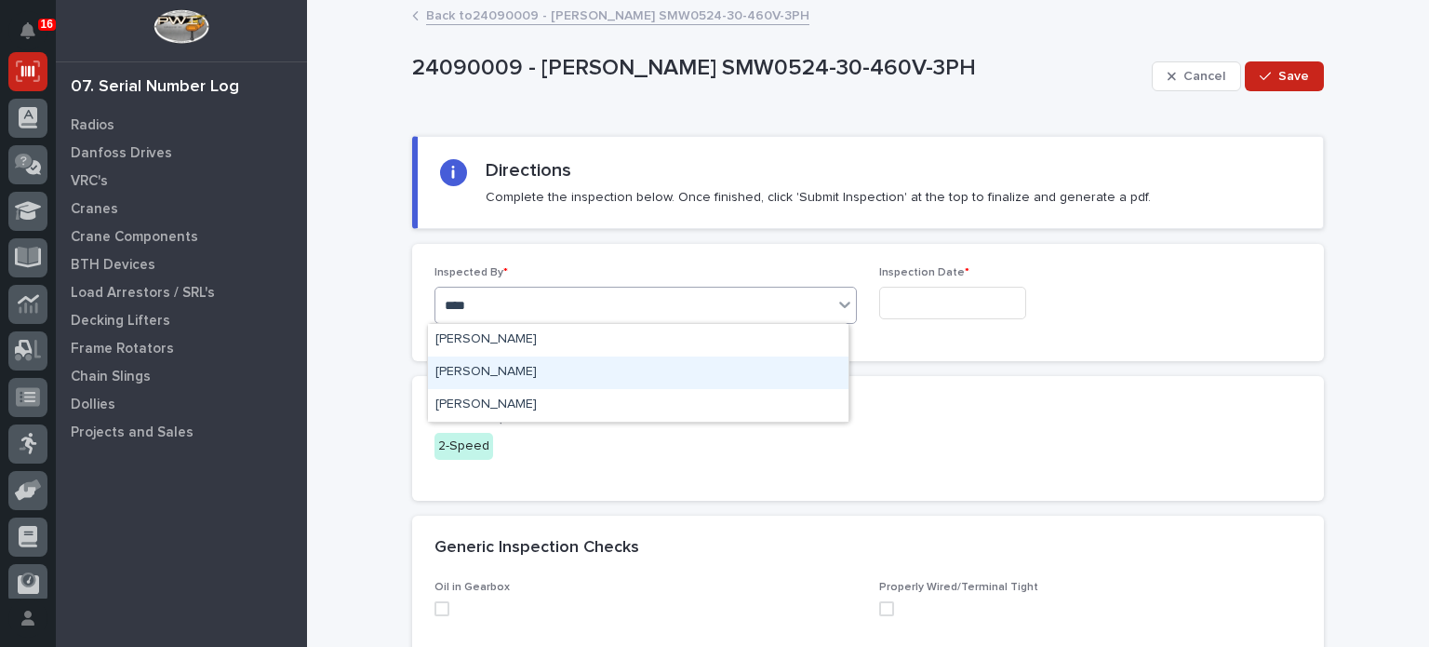
click at [751, 376] on div "[PERSON_NAME]" at bounding box center [638, 372] width 420 height 33
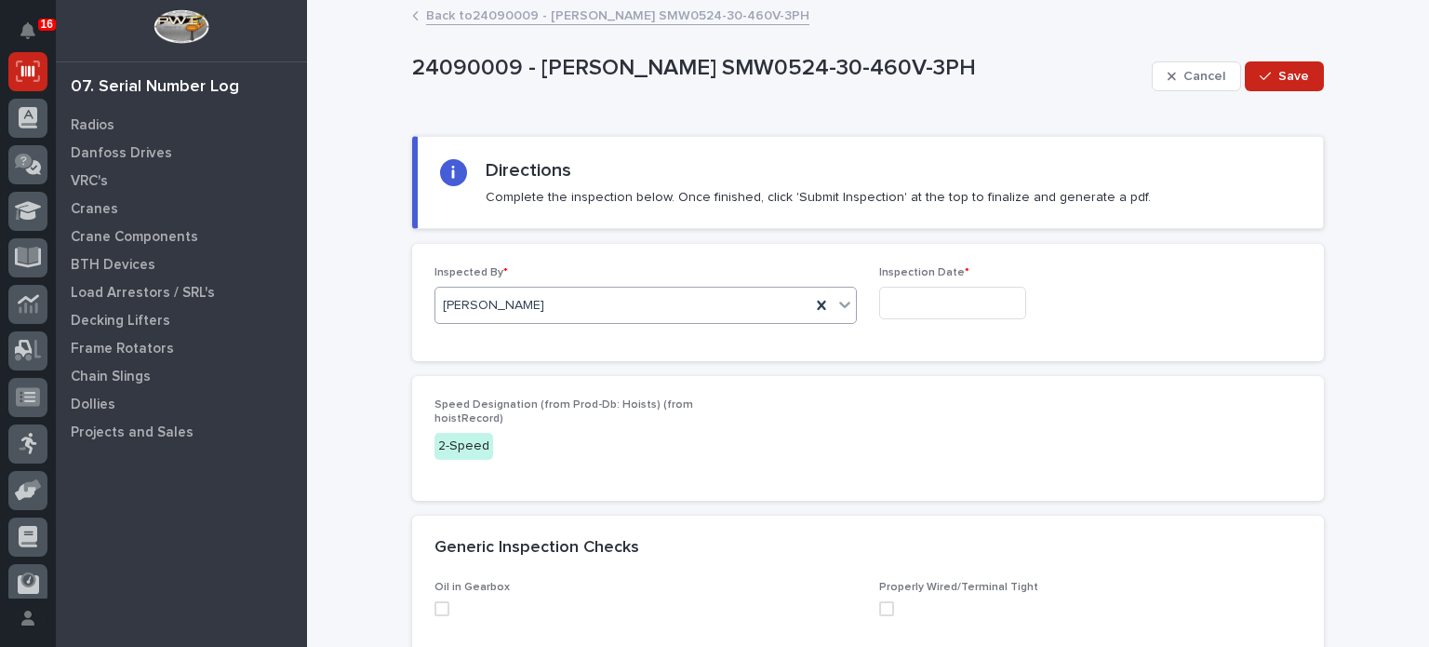
click at [957, 312] on input "text" at bounding box center [952, 303] width 147 height 33
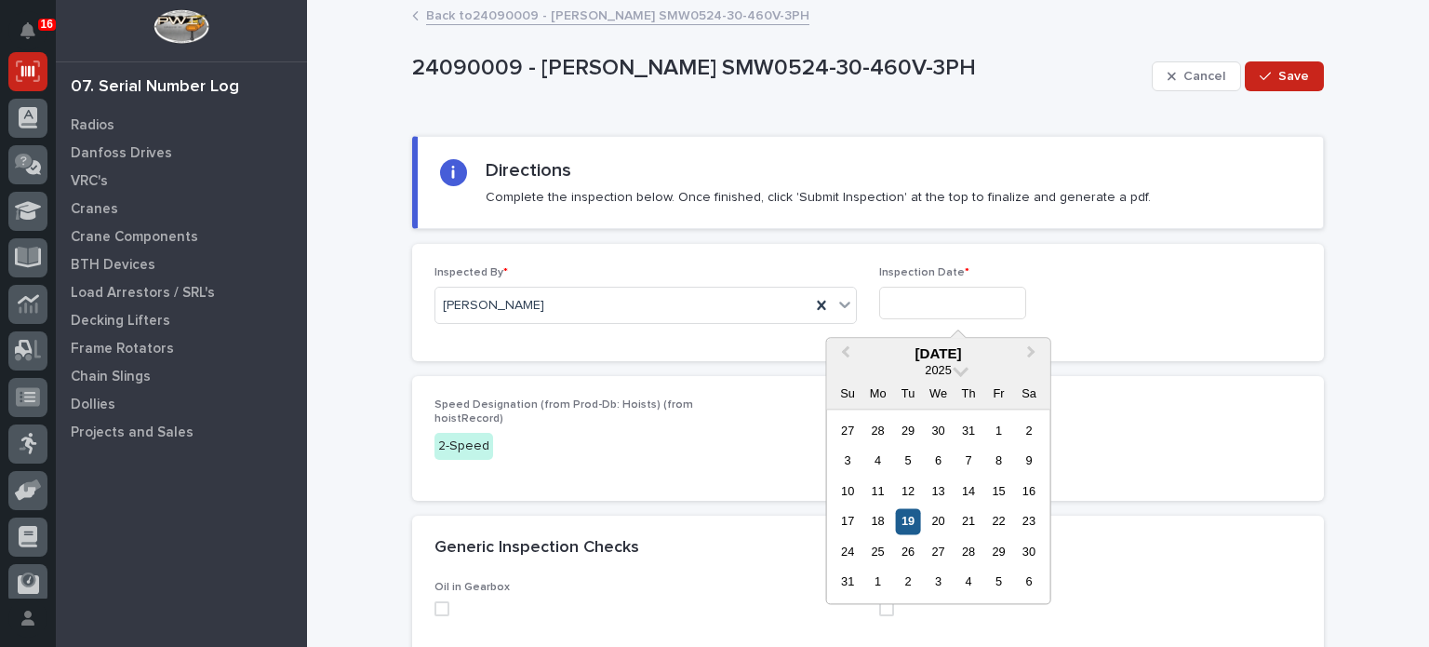
click at [912, 521] on div "19" at bounding box center [908, 521] width 25 height 25
type input "**********"
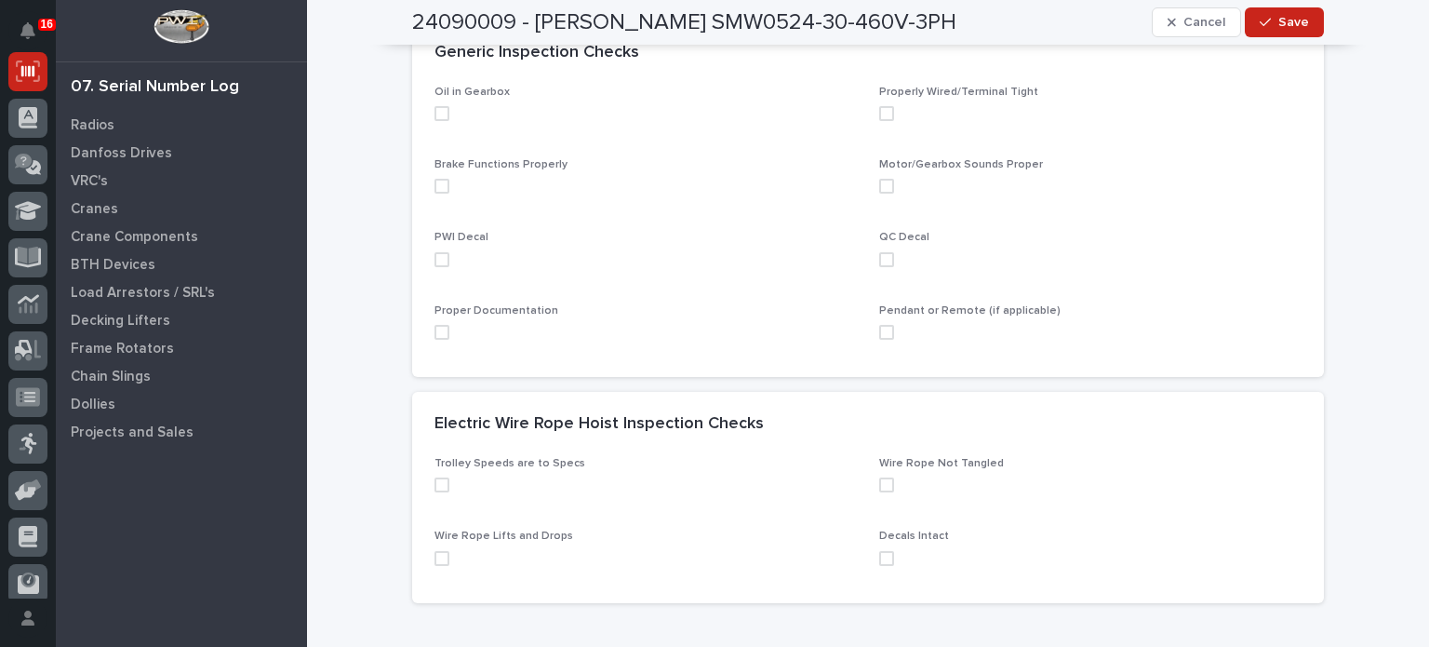
scroll to position [495, 0]
click at [436, 111] on span at bounding box center [441, 113] width 15 height 15
click at [434, 174] on div "Brake Functions Properly" at bounding box center [645, 183] width 422 height 50
click at [434, 186] on span at bounding box center [441, 186] width 15 height 15
click at [434, 260] on span at bounding box center [441, 259] width 15 height 15
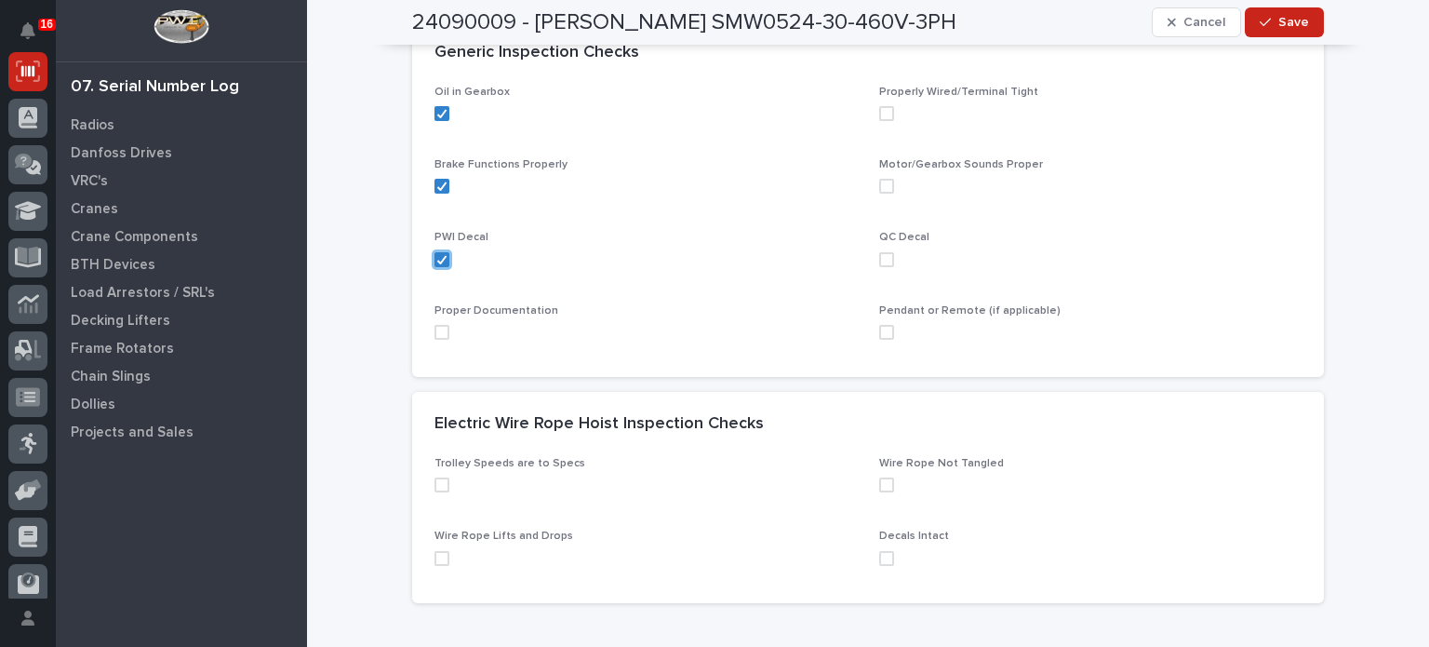
click at [434, 329] on span at bounding box center [441, 332] width 15 height 15
click at [879, 333] on span at bounding box center [886, 332] width 15 height 15
click at [881, 327] on icon at bounding box center [886, 331] width 11 height 9
click at [879, 259] on span at bounding box center [886, 259] width 15 height 15
click at [879, 185] on span at bounding box center [886, 186] width 15 height 15
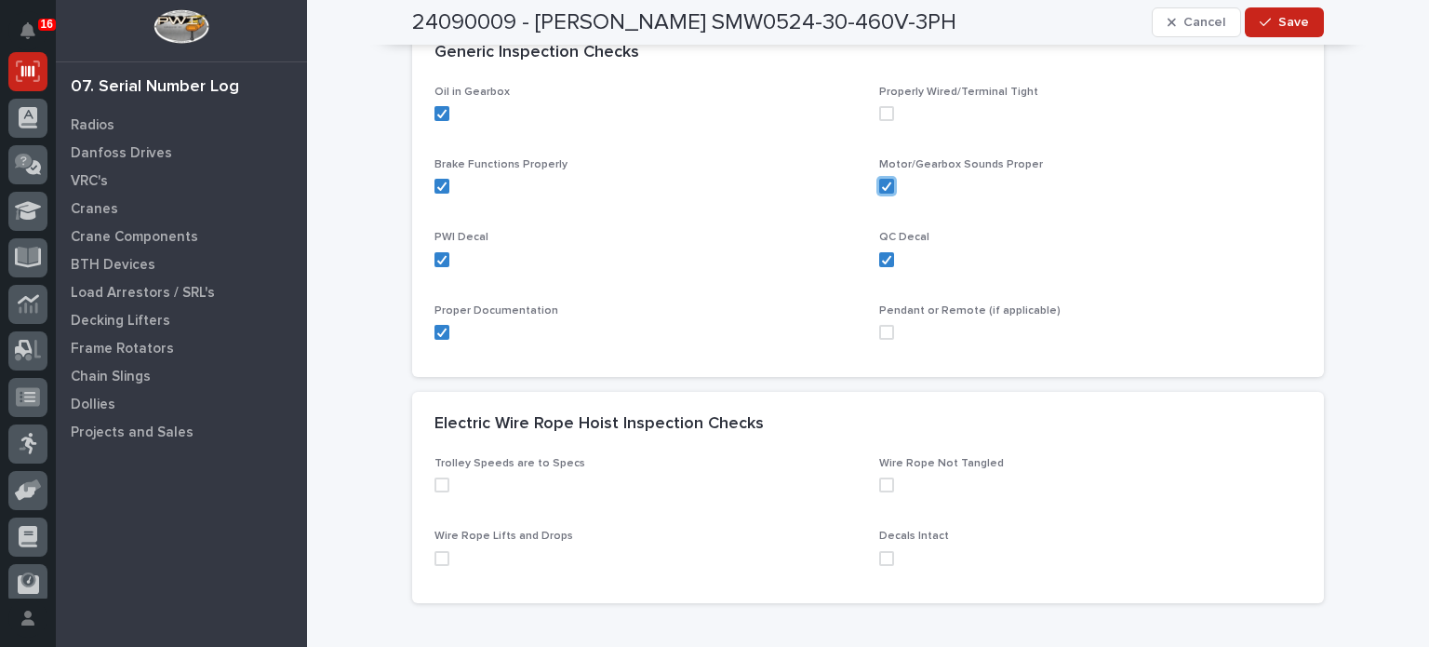
click at [879, 107] on span at bounding box center [886, 113] width 15 height 15
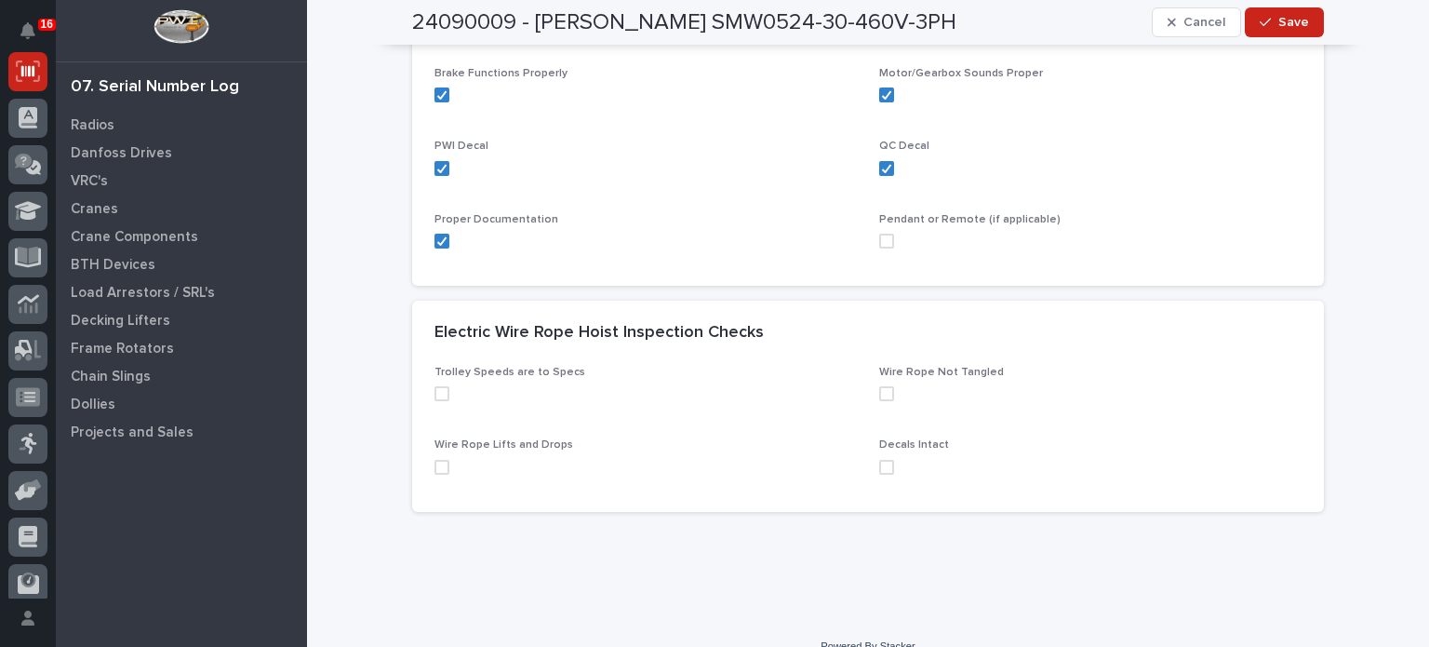
scroll to position [610, 0]
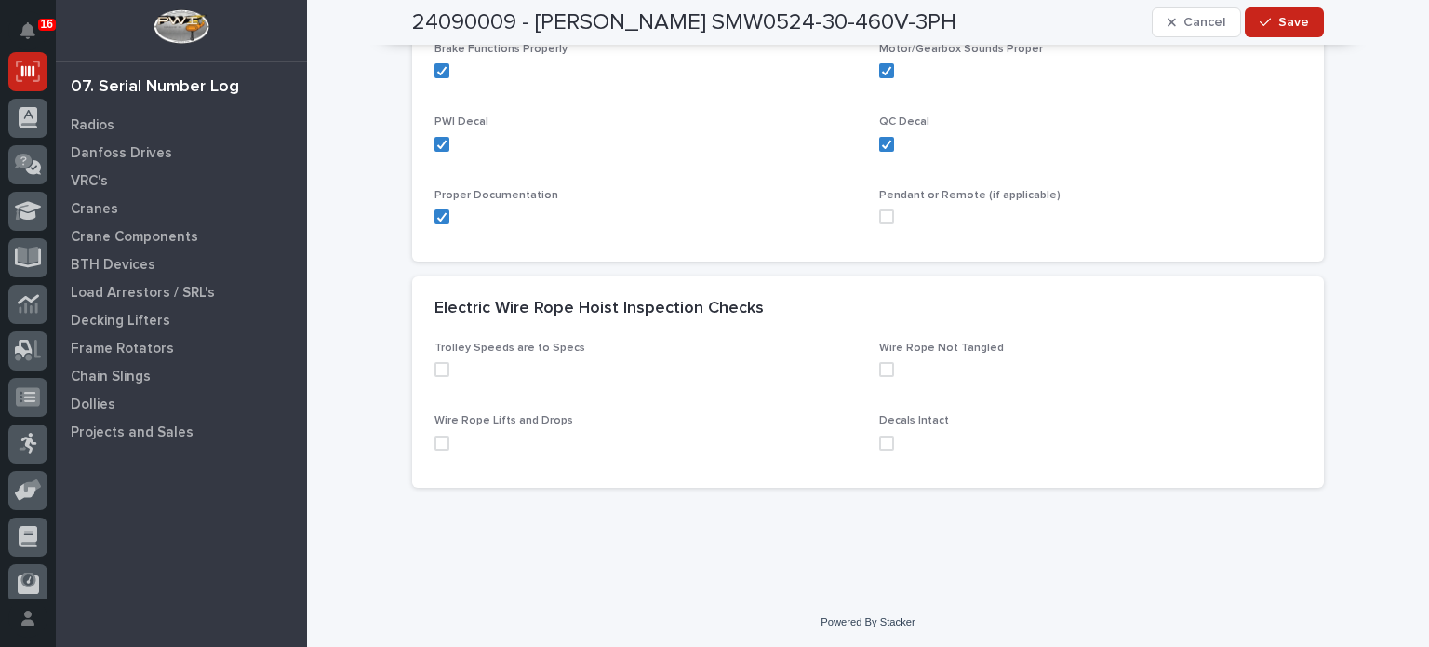
click at [439, 367] on span at bounding box center [441, 369] width 15 height 15
click at [435, 438] on span at bounding box center [441, 442] width 15 height 15
click at [884, 443] on span at bounding box center [886, 442] width 15 height 15
click at [882, 367] on span at bounding box center [886, 369] width 15 height 15
click at [1290, 27] on span "Save" at bounding box center [1293, 22] width 31 height 17
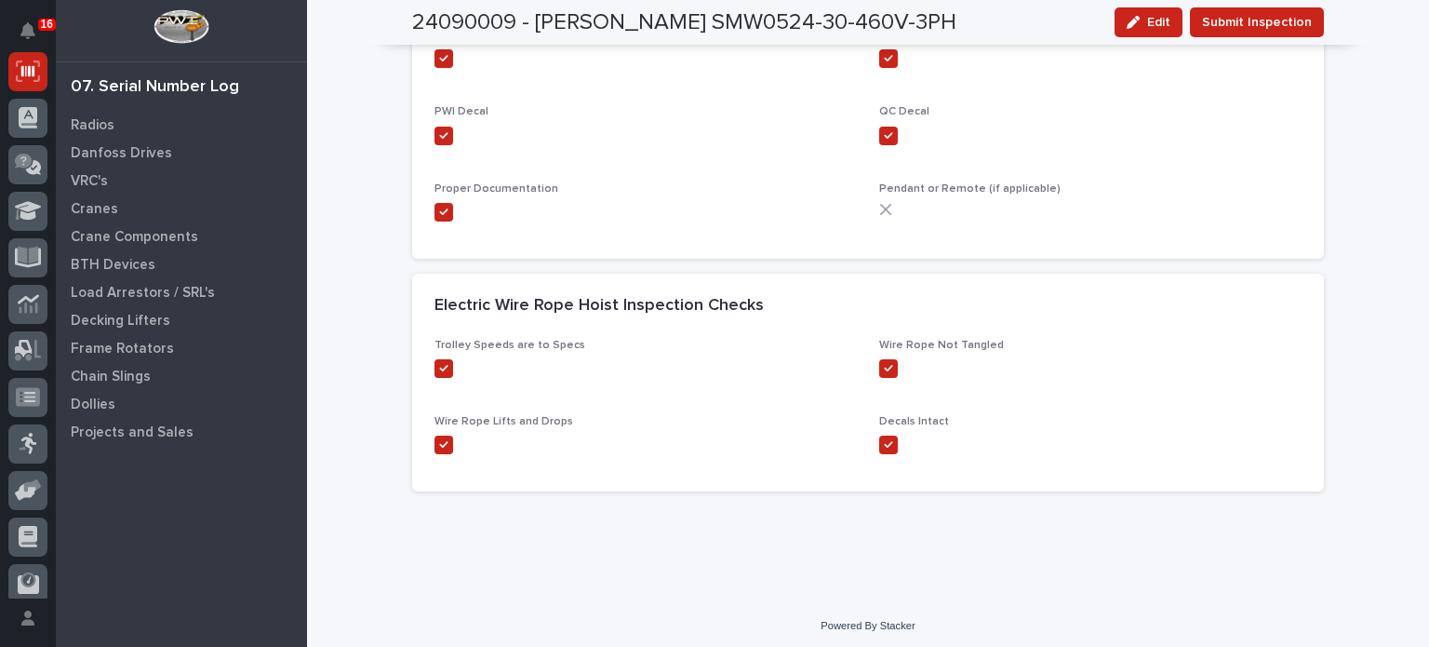
click at [1290, 27] on span "Submit Inspection" at bounding box center [1257, 22] width 110 height 22
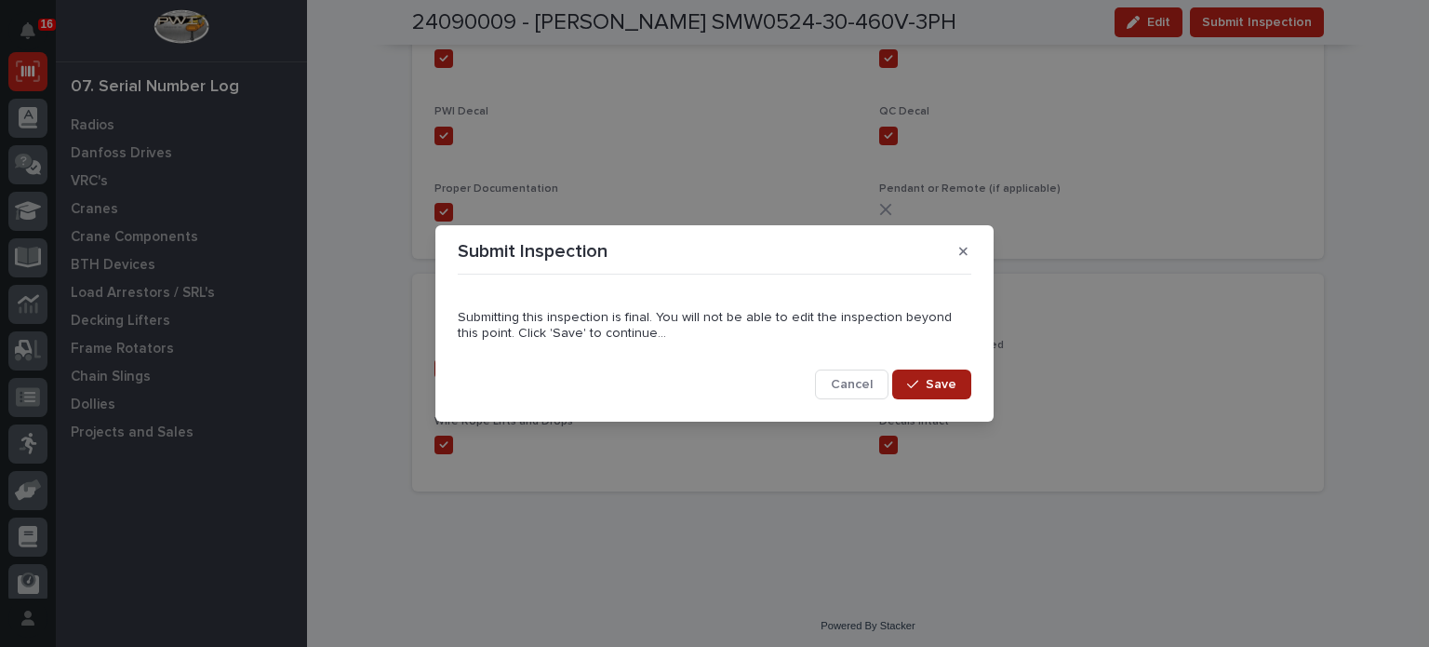
click at [916, 383] on icon "button" at bounding box center [912, 384] width 11 height 8
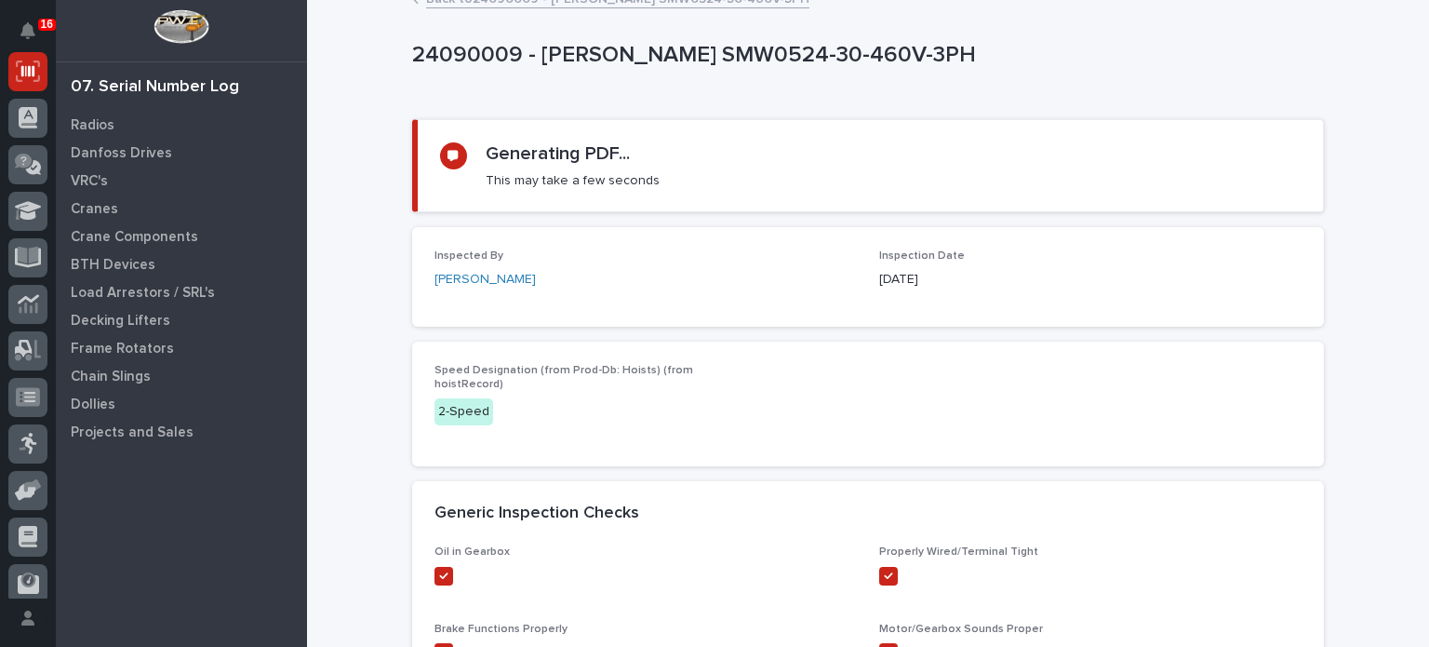
scroll to position [0, 0]
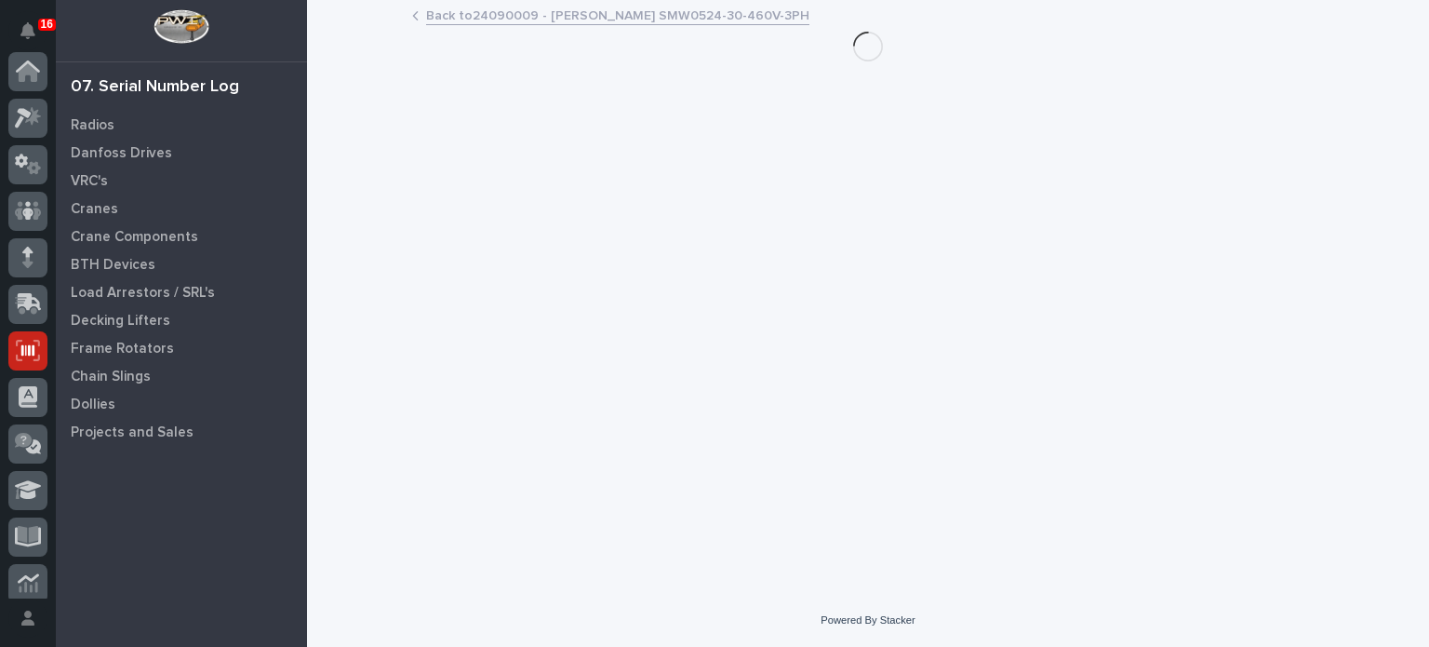
scroll to position [279, 0]
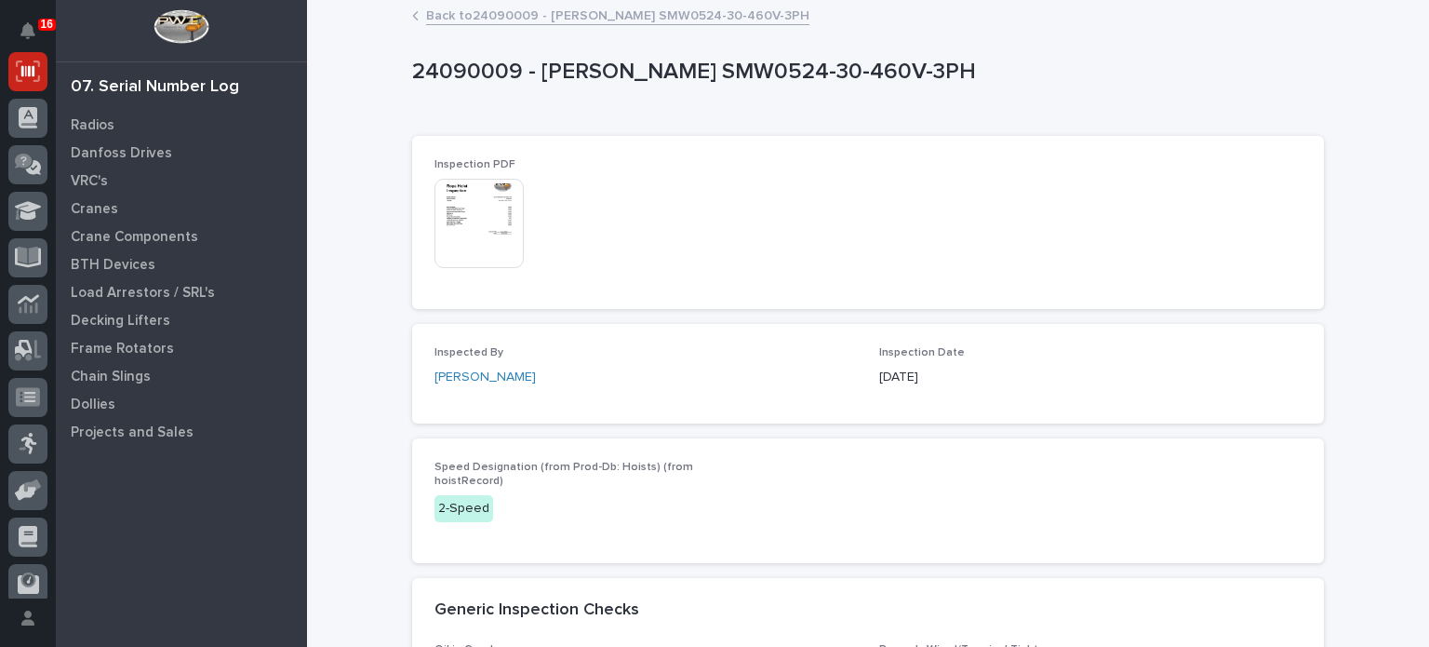
click at [464, 212] on img at bounding box center [478, 223] width 89 height 89
